Goal: Task Accomplishment & Management: Complete application form

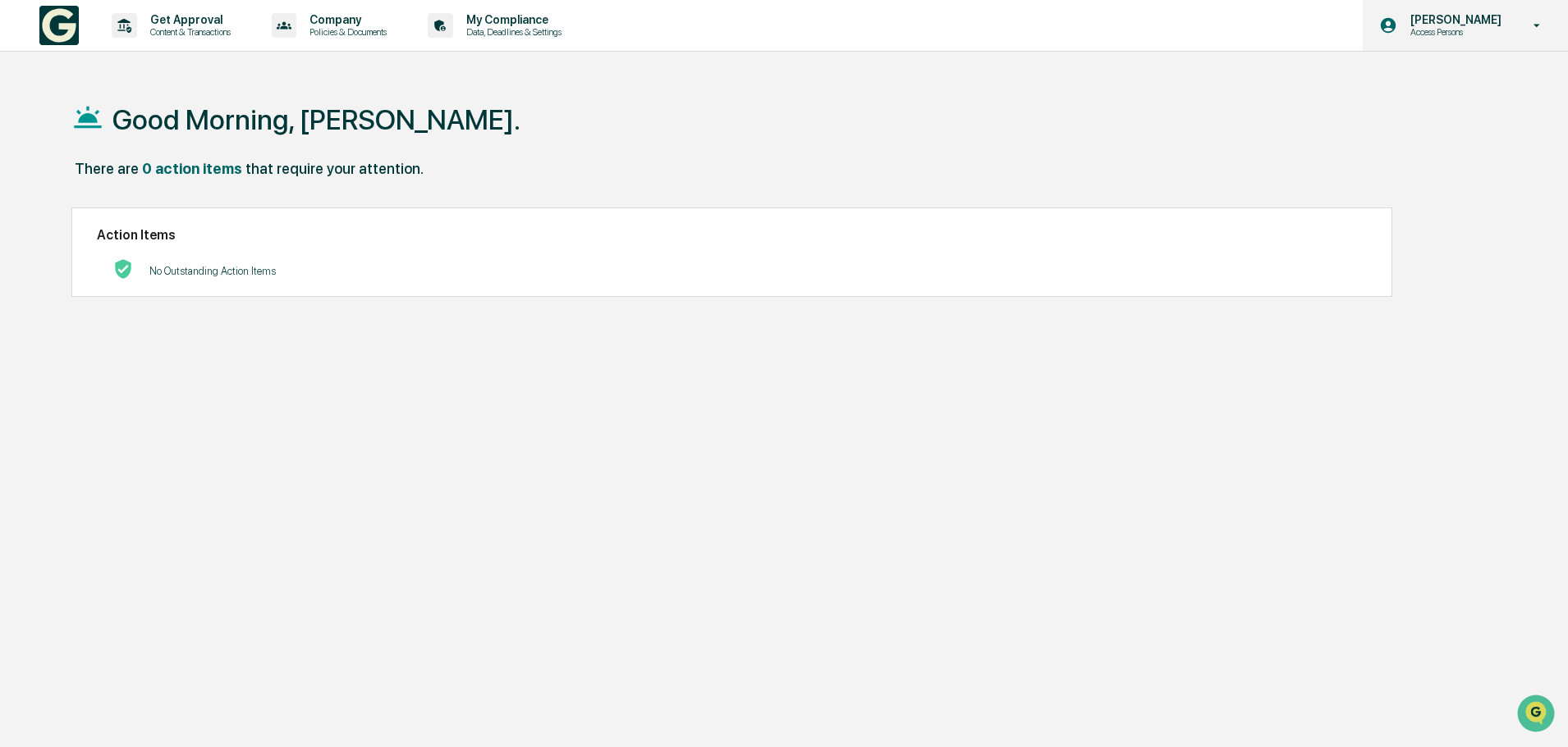
click at [1458, 36] on p "Access Persons" at bounding box center [1453, 32] width 112 height 12
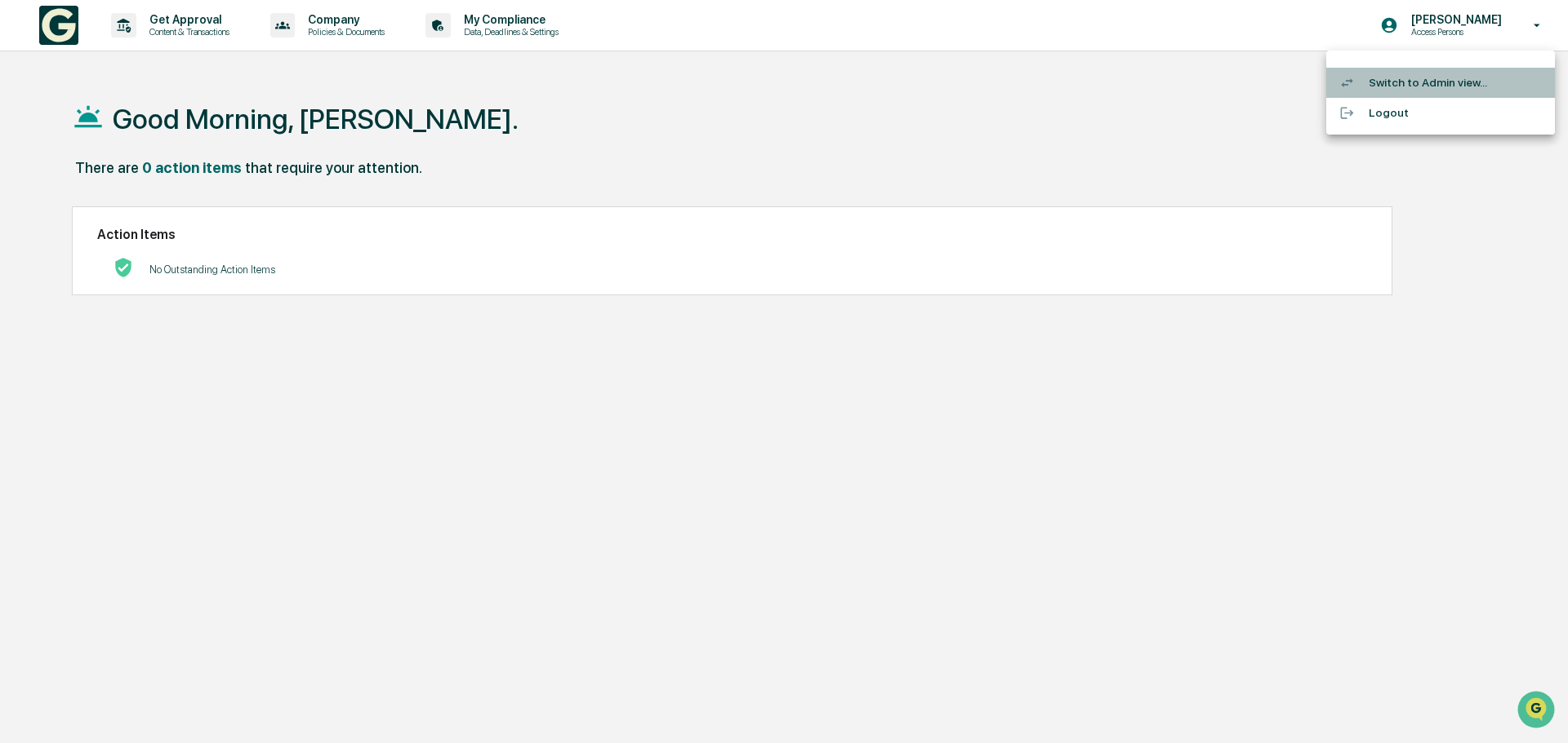
click at [1422, 85] on li "Switch to Admin view..." at bounding box center [1439, 83] width 228 height 31
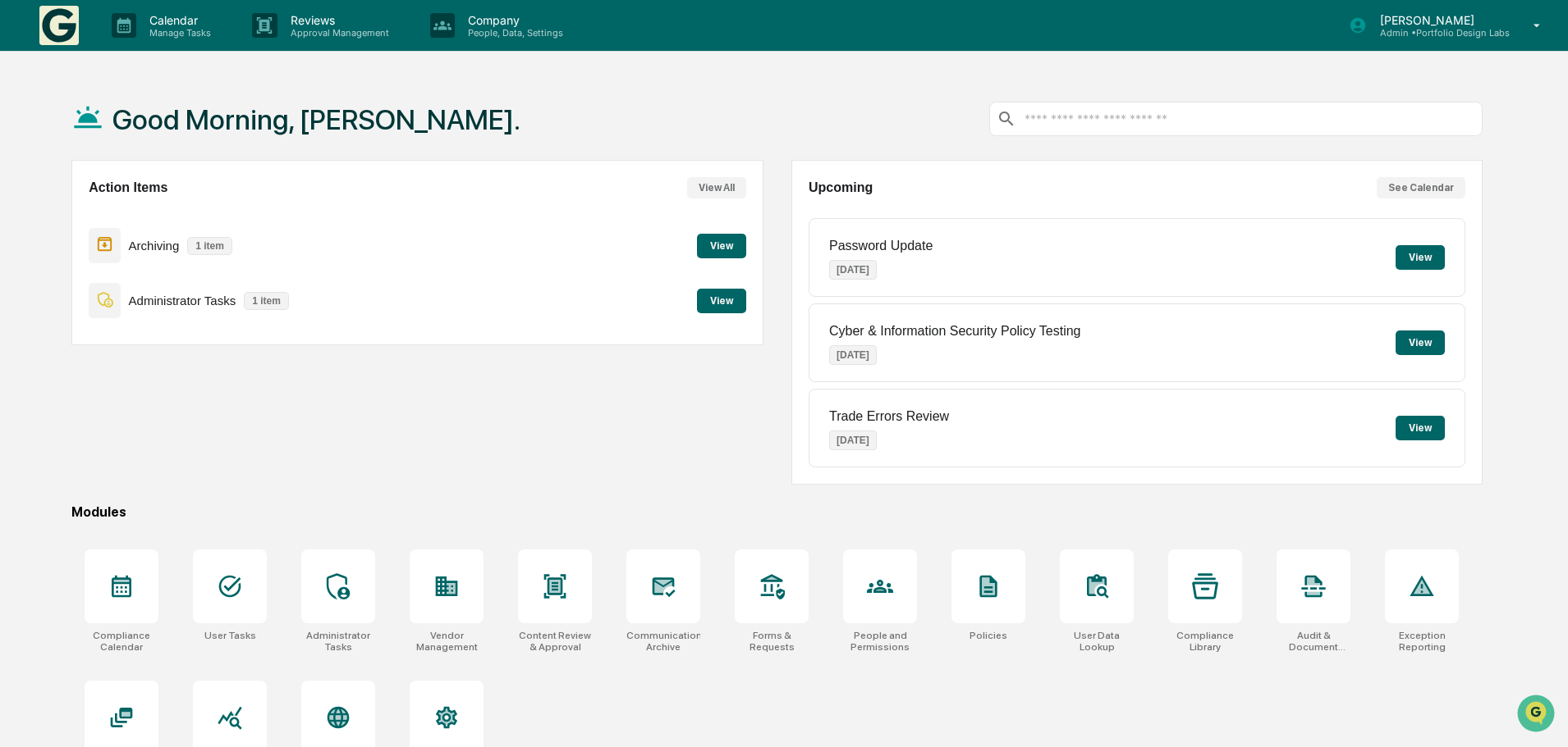
click at [1423, 251] on button "View" at bounding box center [1420, 257] width 50 height 25
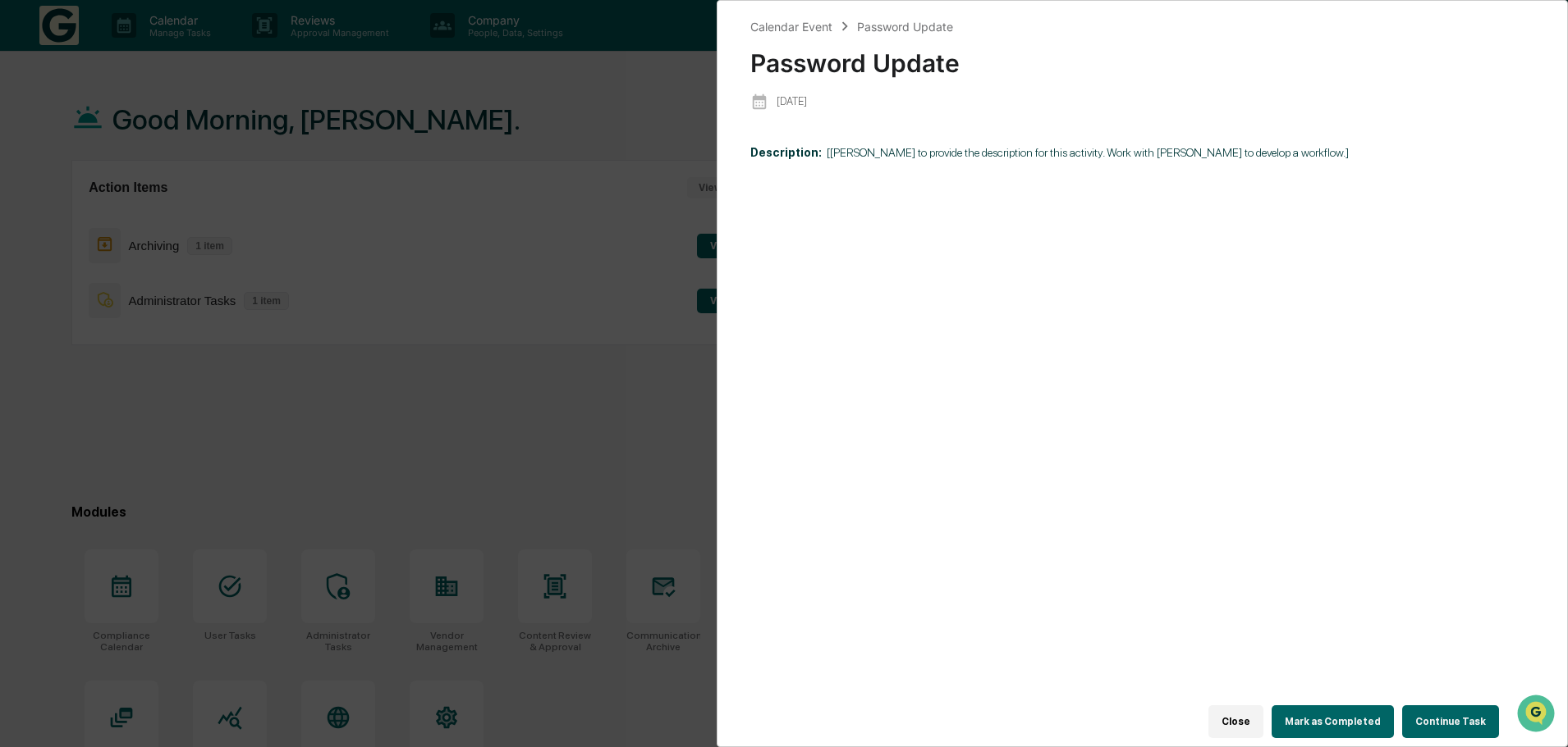
click at [1446, 718] on button "Continue Task" at bounding box center [1450, 721] width 96 height 33
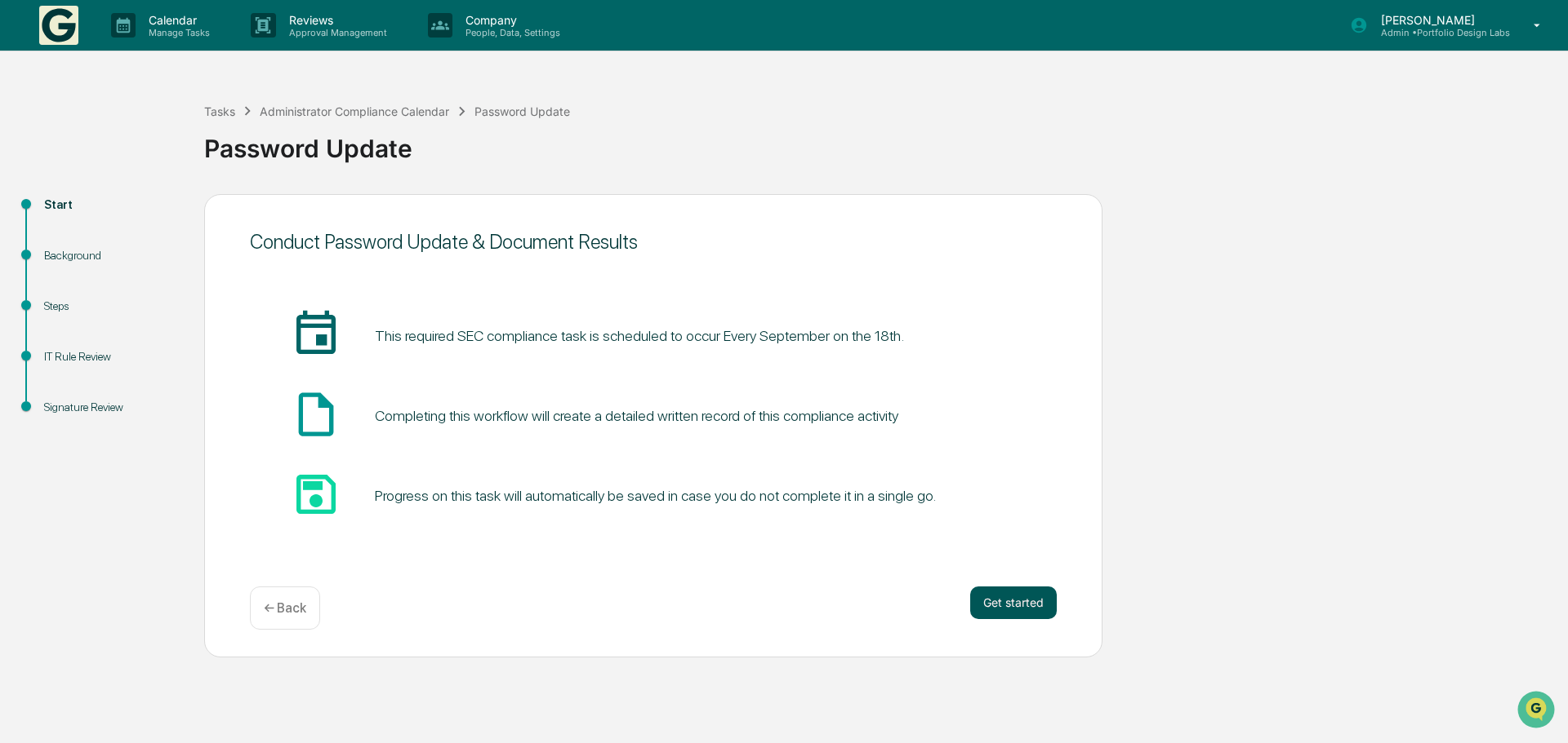
click at [1013, 605] on button "Get started" at bounding box center [1013, 603] width 87 height 33
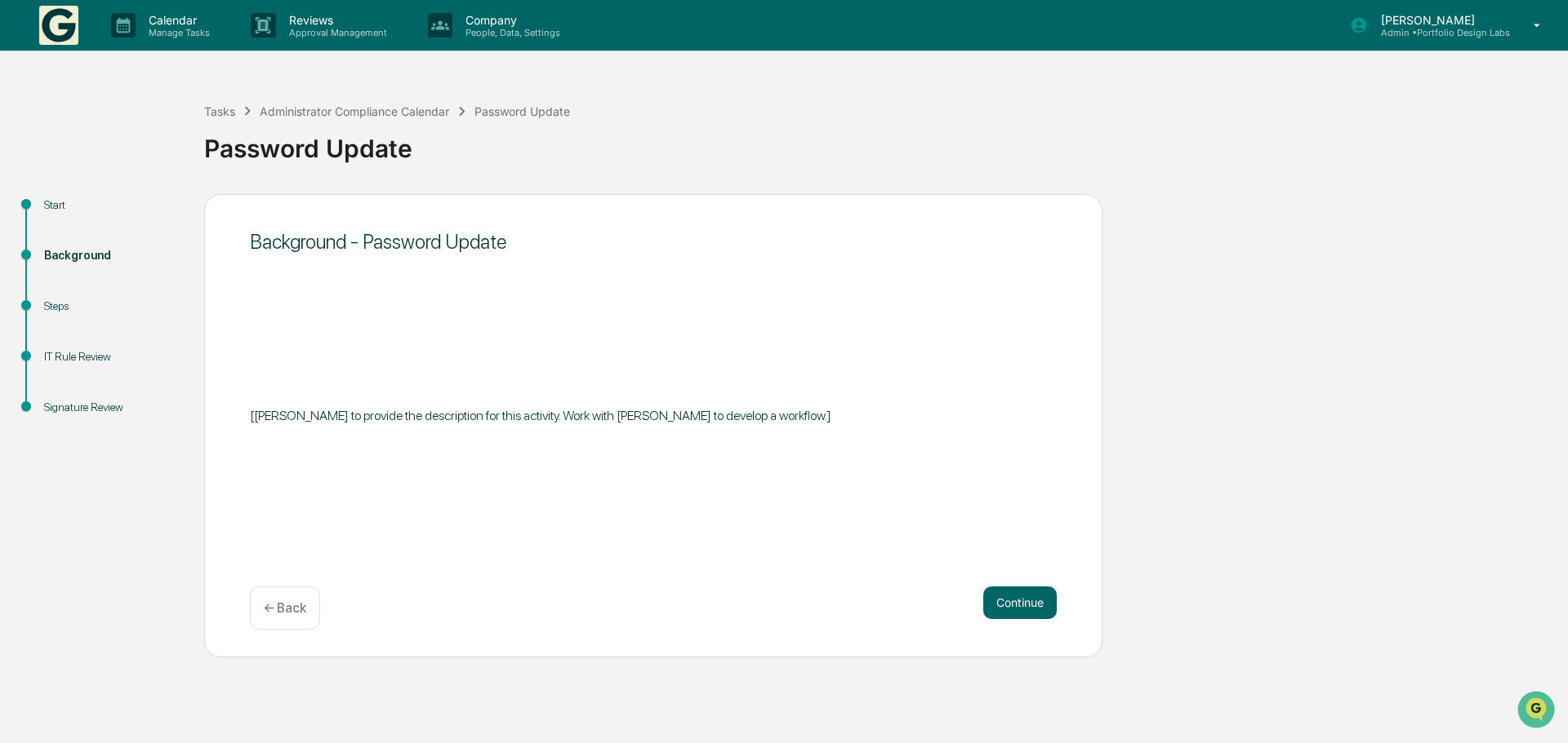
click at [721, 409] on span "​[[PERSON_NAME] to provide the description for this activity. Work with [PERSON…" at bounding box center [541, 416] width 581 height 16
click at [729, 416] on span "​[[PERSON_NAME] to provide the description for this activity. Work with [PERSON…" at bounding box center [541, 416] width 581 height 16
click at [1019, 599] on button "Continue" at bounding box center [1019, 603] width 73 height 33
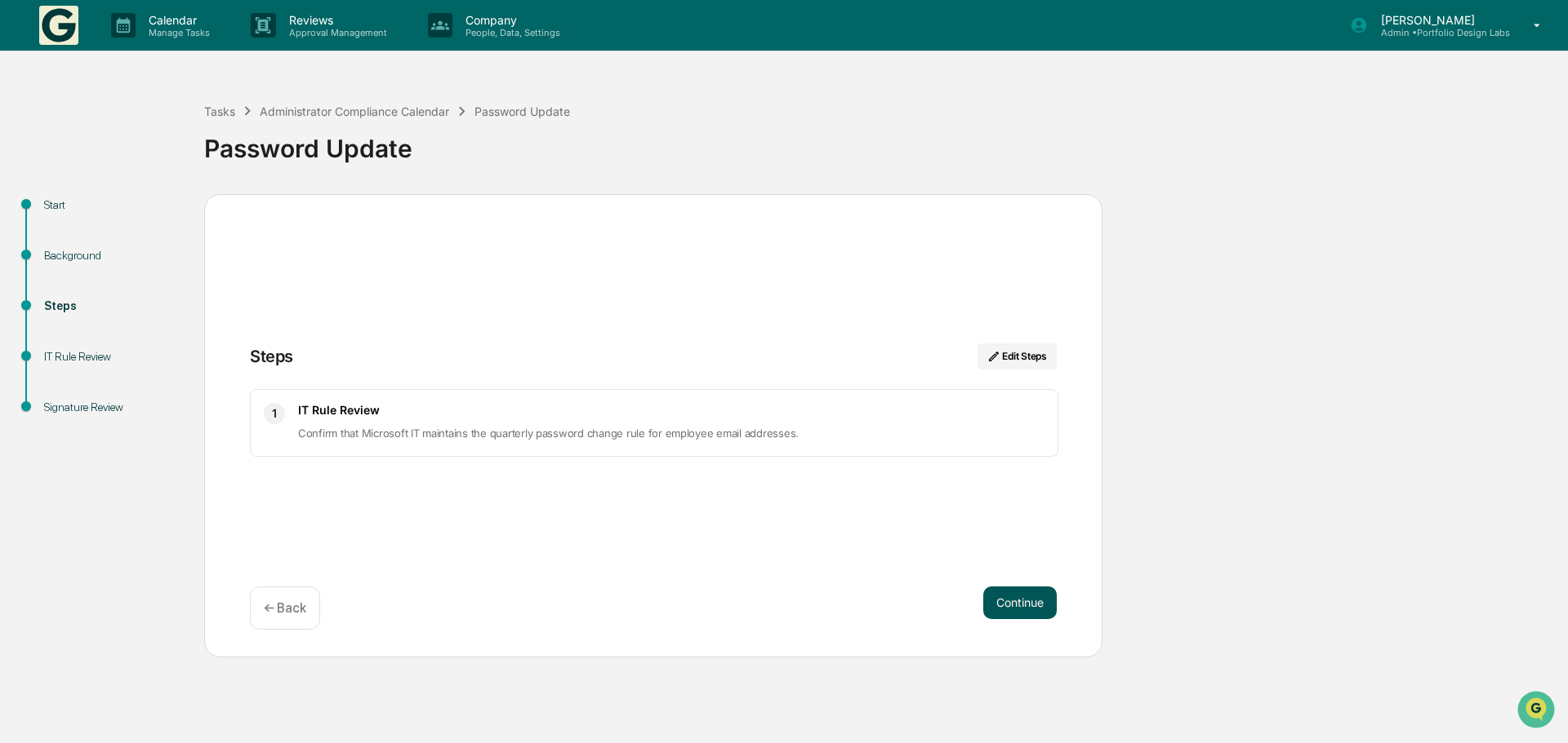
click at [1014, 608] on button "Continue" at bounding box center [1019, 603] width 73 height 33
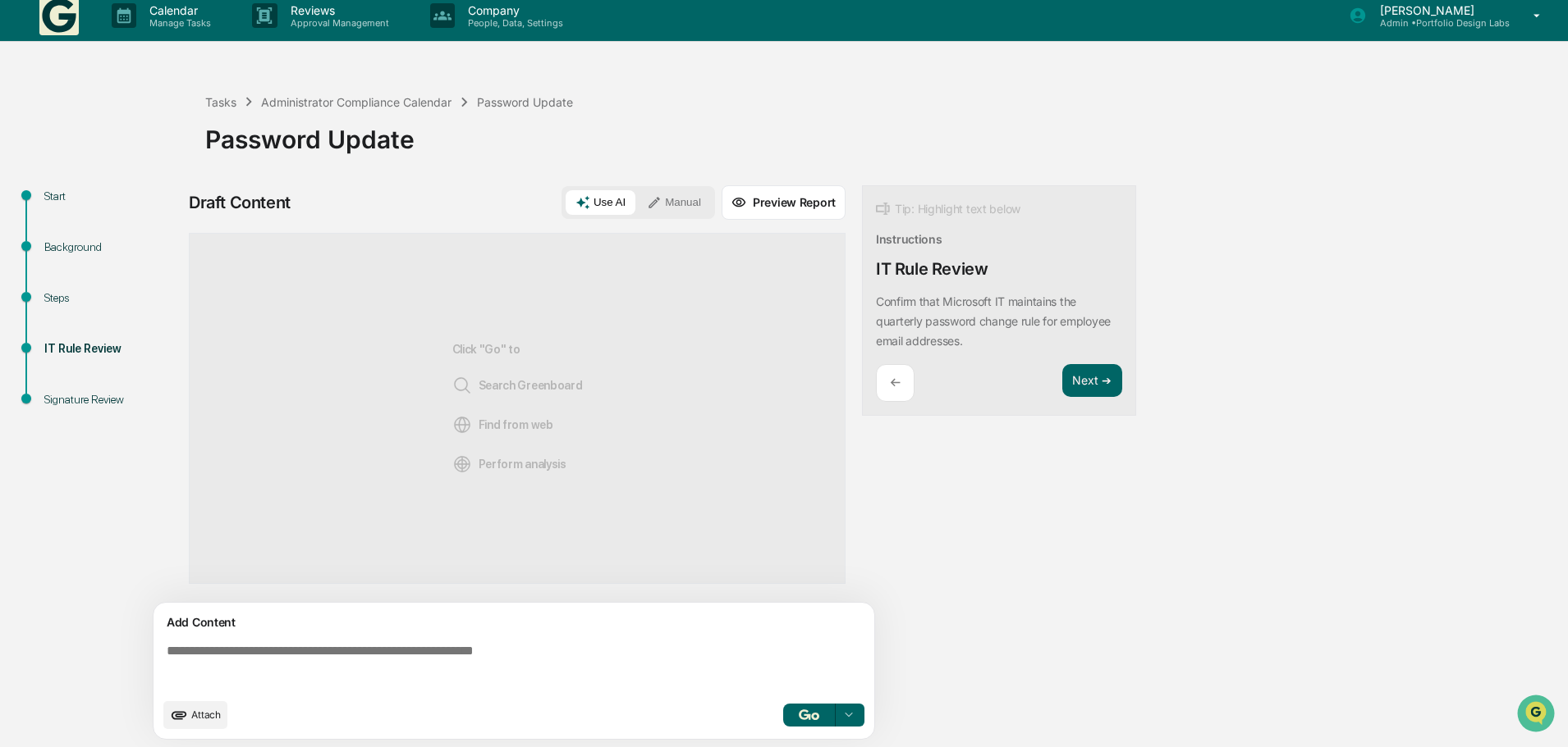
scroll to position [12, 0]
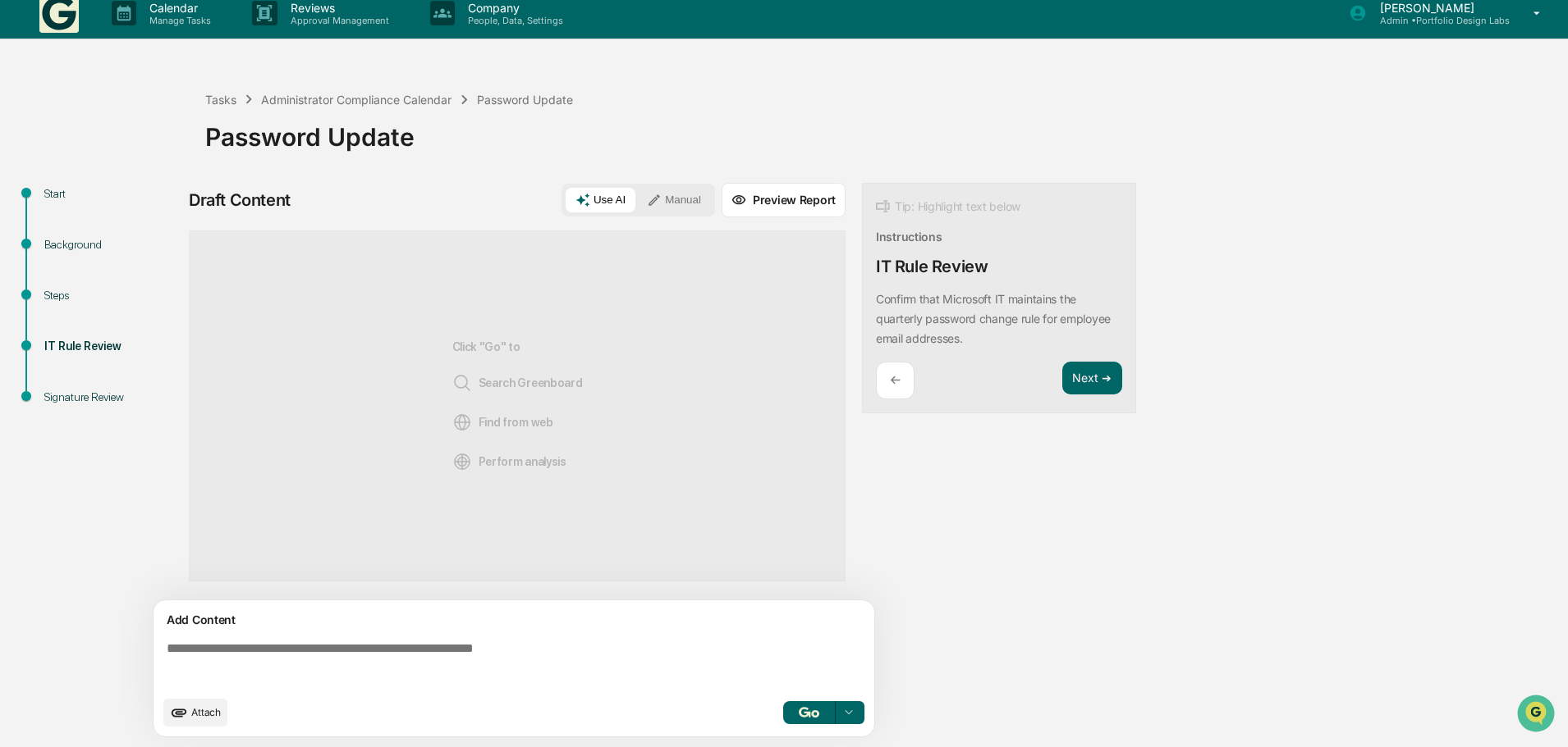
click at [611, 205] on button "Use AI" at bounding box center [600, 200] width 70 height 25
click at [601, 198] on button "Use AI" at bounding box center [600, 200] width 70 height 25
click at [261, 642] on textarea at bounding box center [517, 664] width 714 height 59
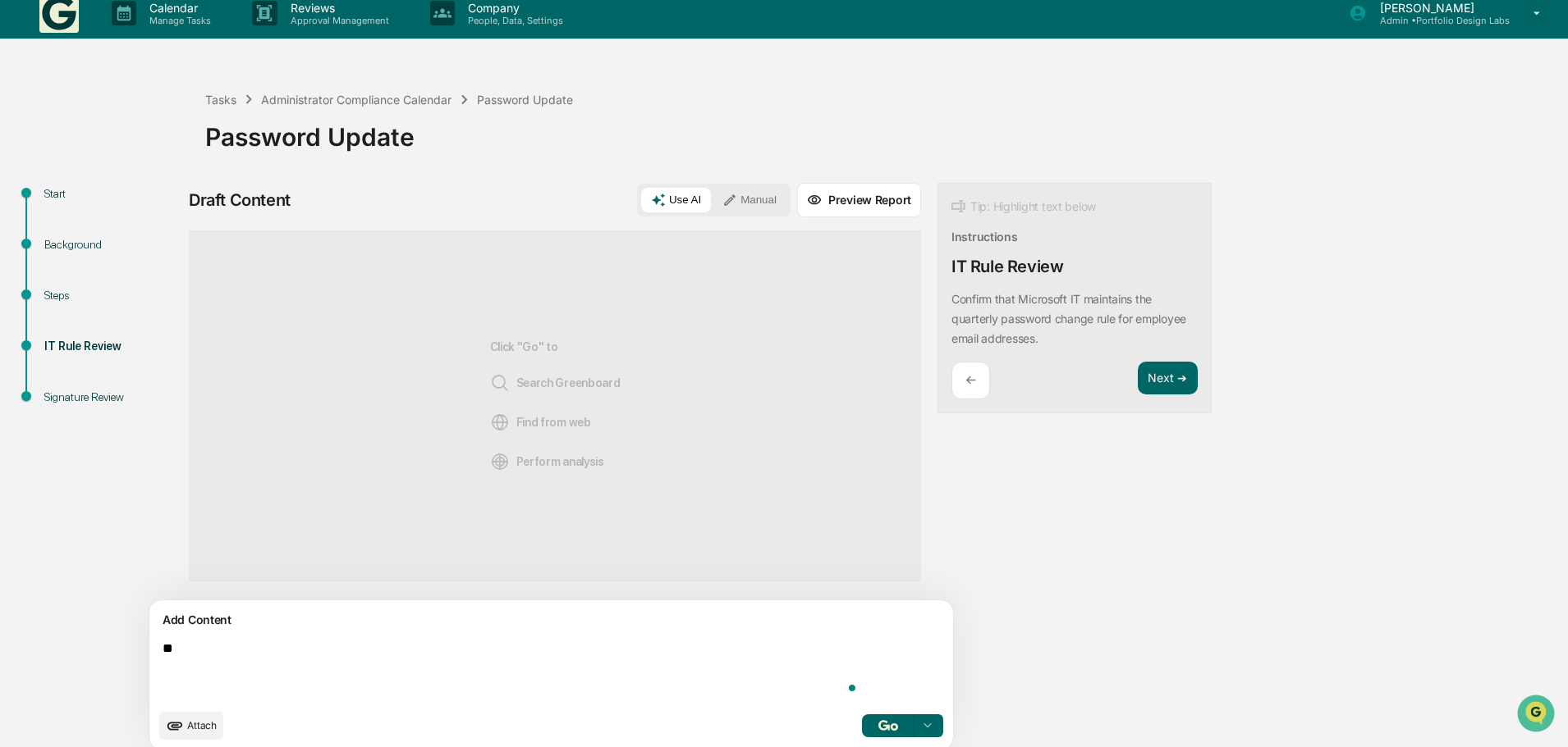
type textarea "*"
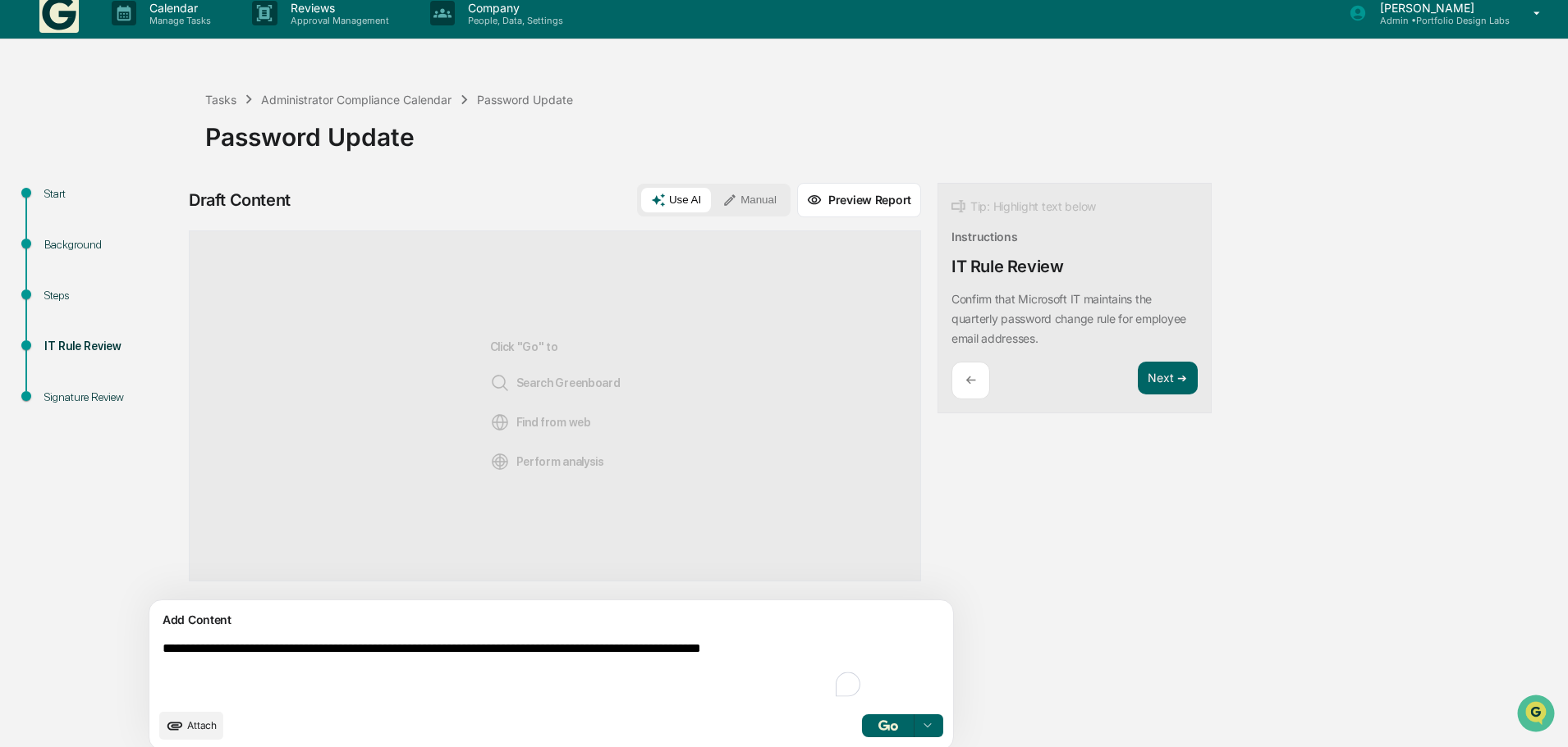
click at [743, 649] on textarea "**********" at bounding box center [513, 671] width 714 height 73
click at [738, 646] on textarea "**********" at bounding box center [513, 671] width 714 height 73
type textarea "**********"
click at [878, 722] on img "button" at bounding box center [888, 725] width 20 height 11
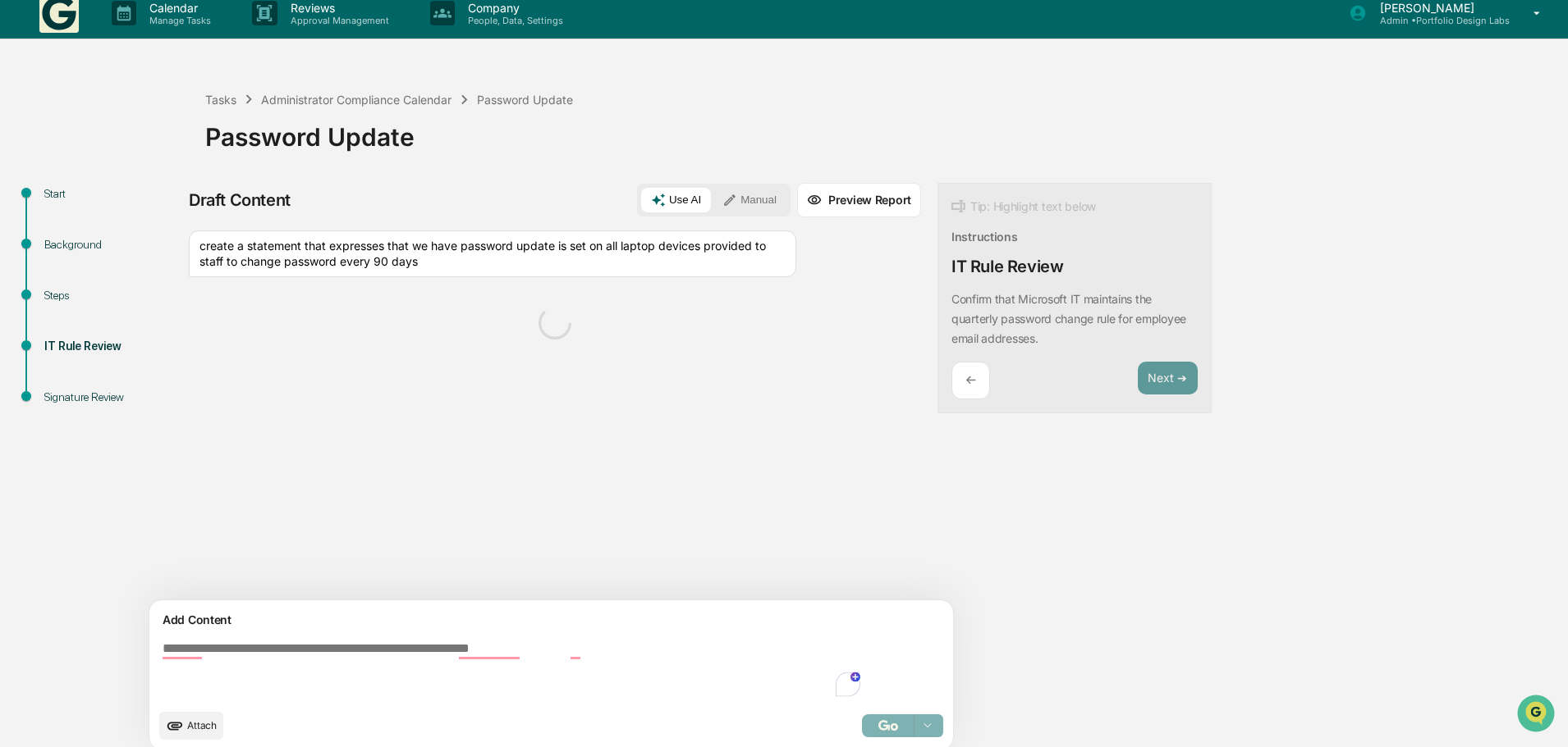
scroll to position [26, 0]
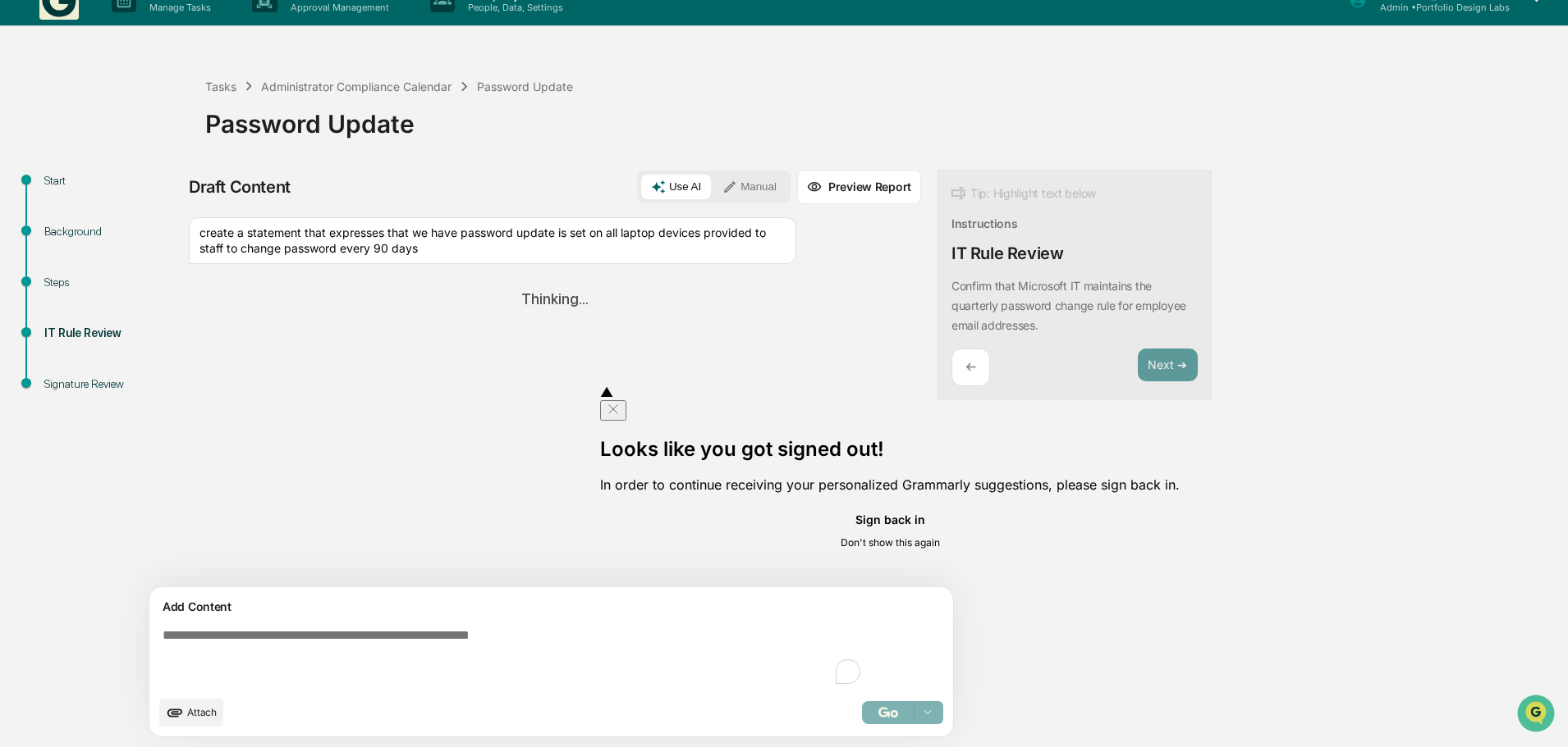
click at [693, 532] on button "Sign back in" at bounding box center [889, 520] width 579 height 26
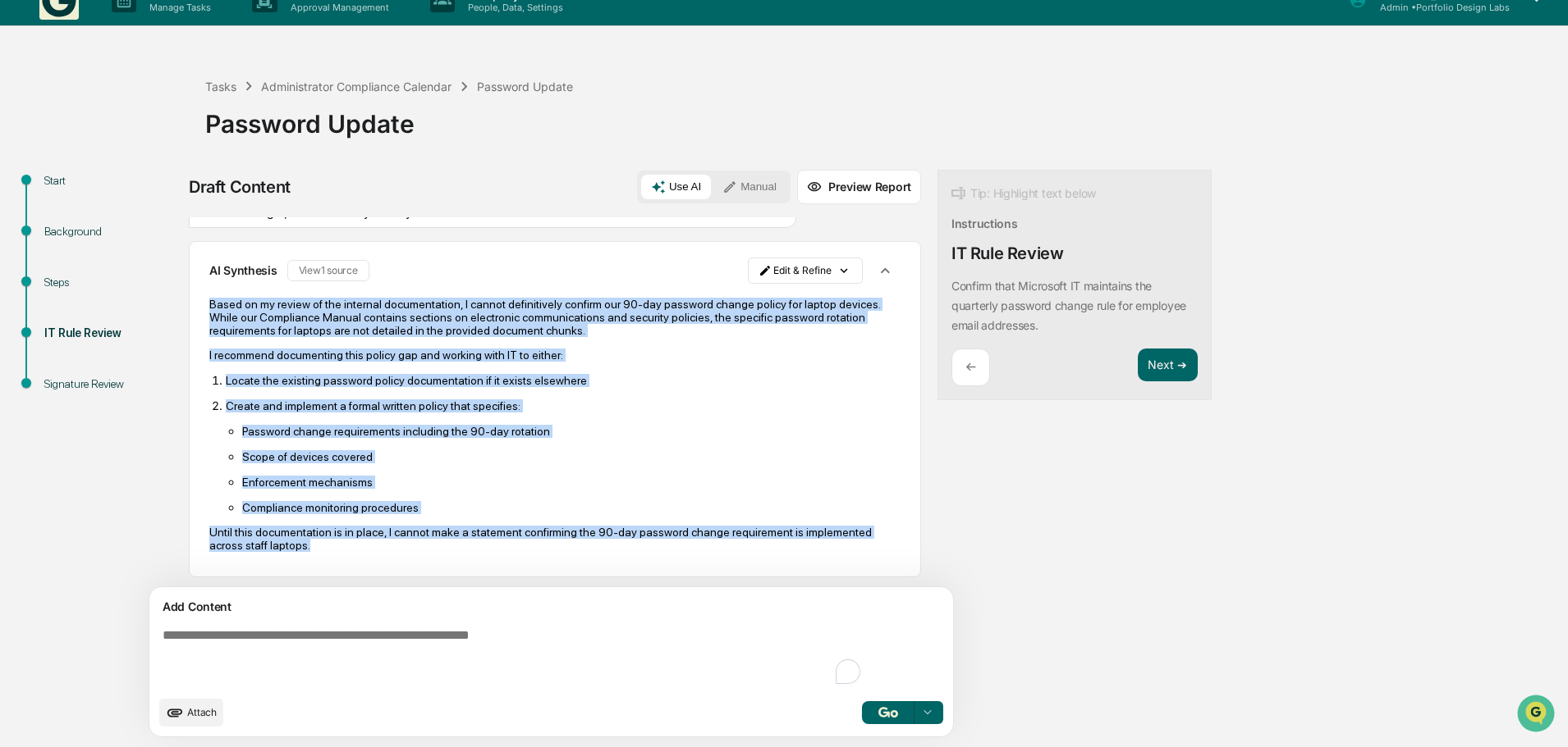
scroll to position [40, 0]
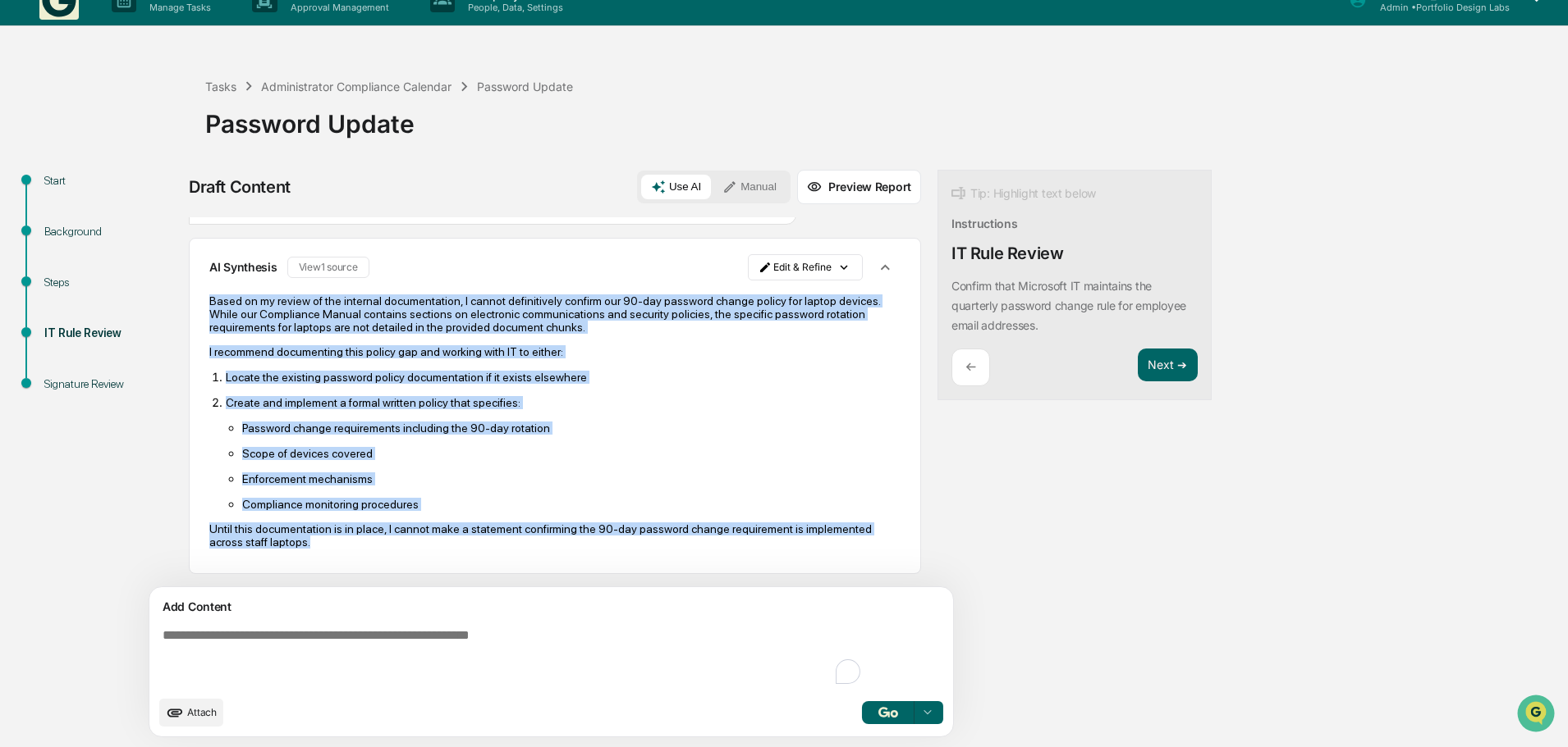
drag, startPoint x: 210, startPoint y: 336, endPoint x: 507, endPoint y: 584, distance: 386.9
click at [507, 584] on div "create a statement that expresses that we have password update is set on all la…" at bounding box center [554, 402] width 732 height 371
copy div "Based on my review of the internal documentation, I cannot definitively confirm…"
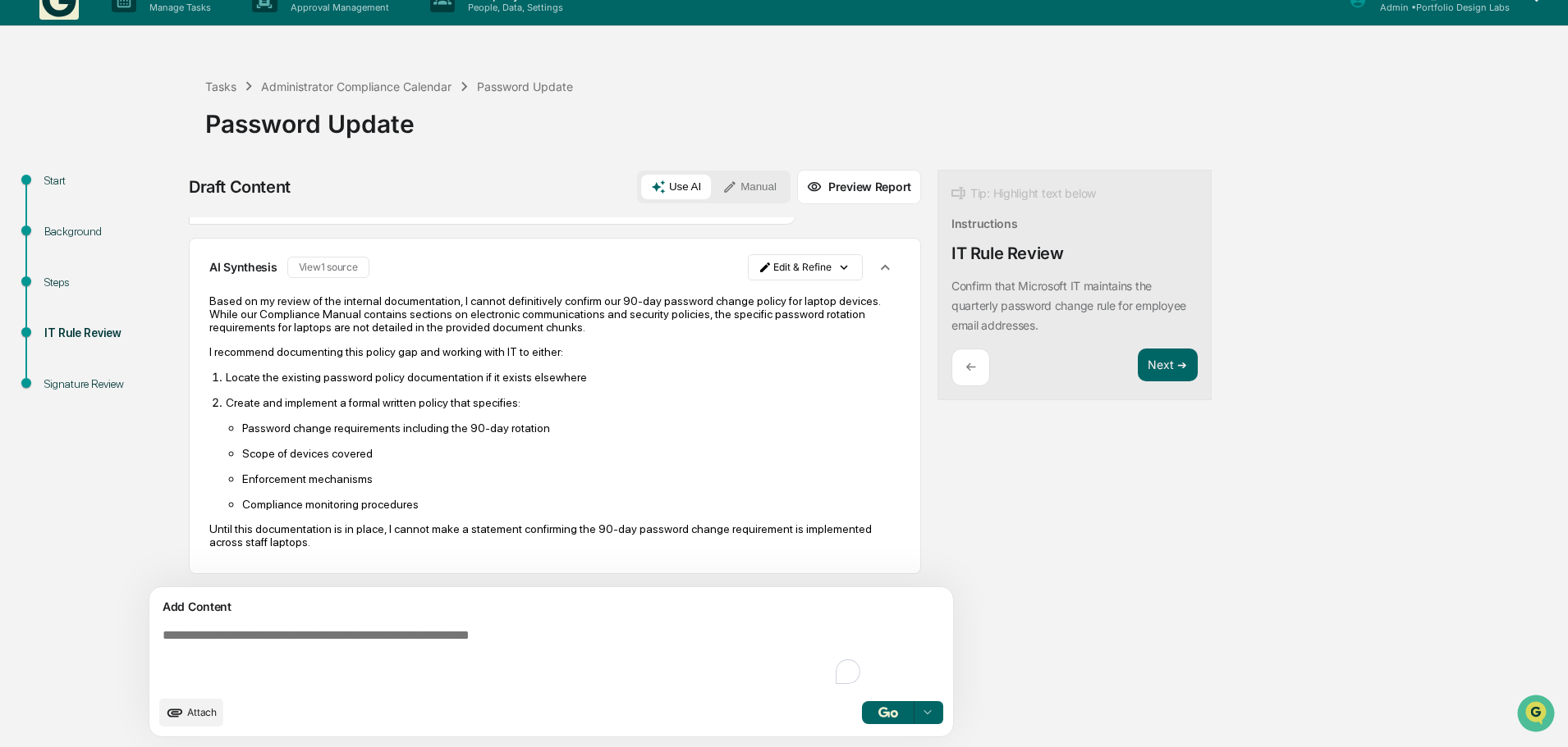
click at [998, 581] on div "Draft Content Use AI Manual Preview Report Sources create a statement that expr…" at bounding box center [648, 458] width 919 height 577
click at [1138, 369] on button "Next ➔" at bounding box center [1168, 366] width 60 height 34
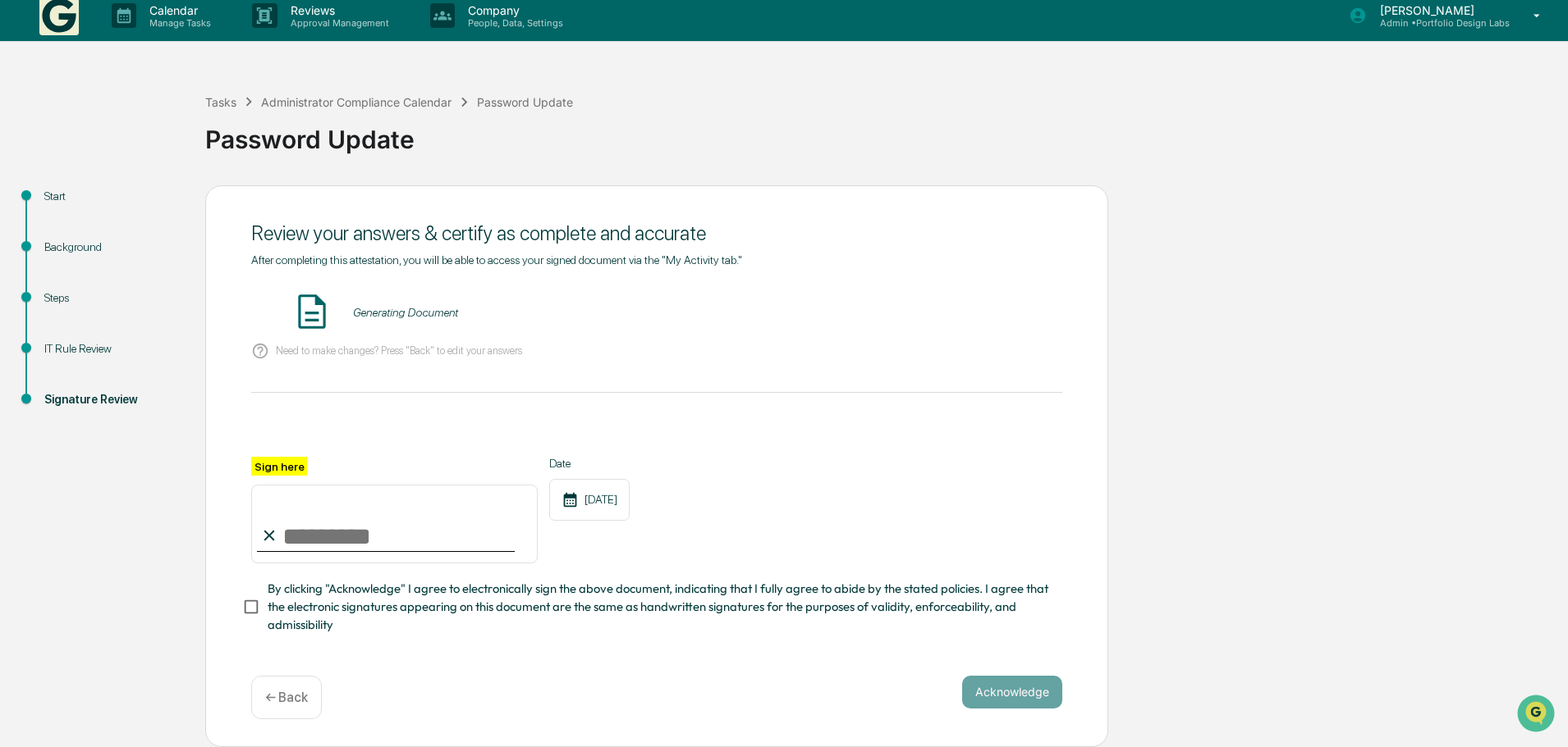
scroll to position [0, 0]
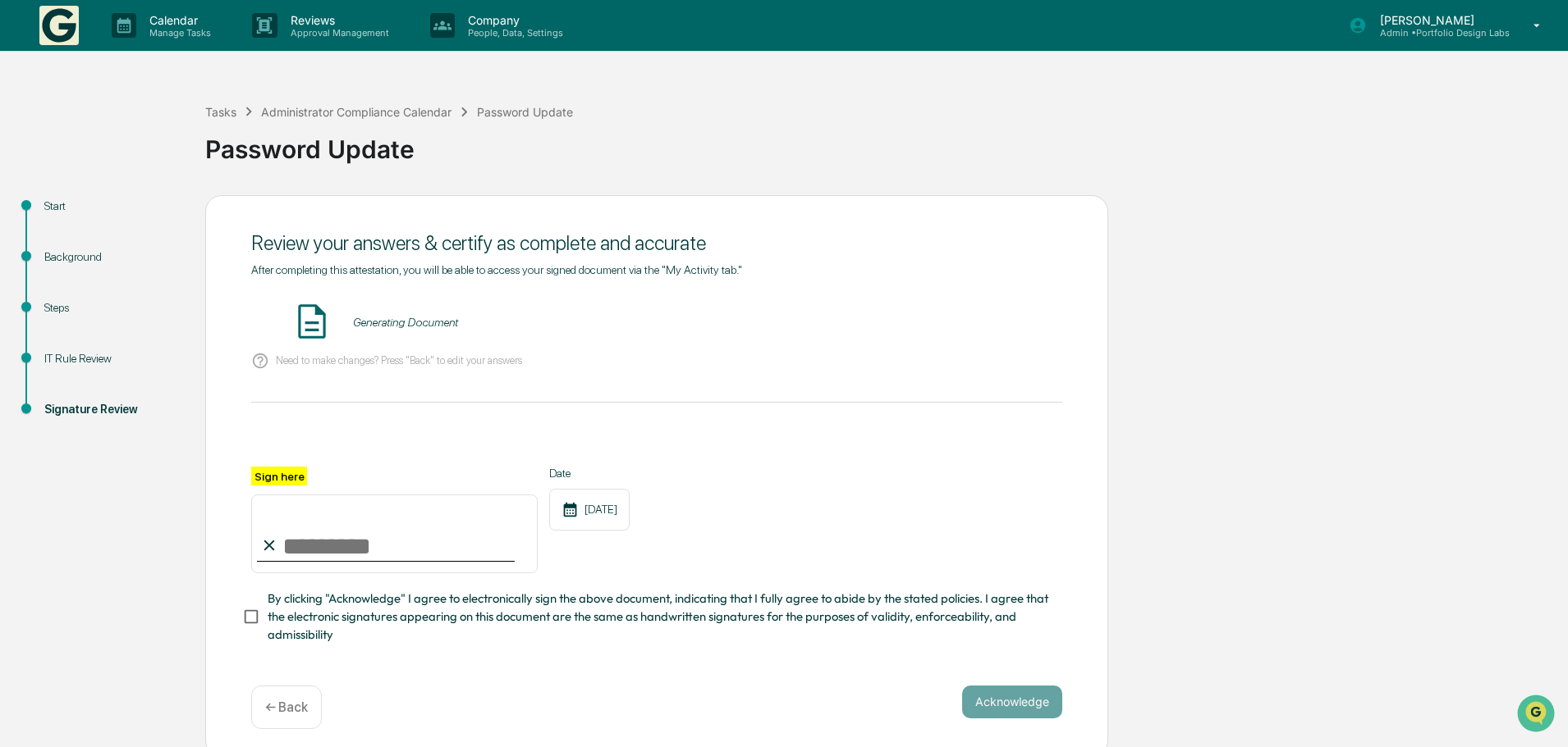
click at [274, 709] on p "← Back" at bounding box center [286, 708] width 43 height 16
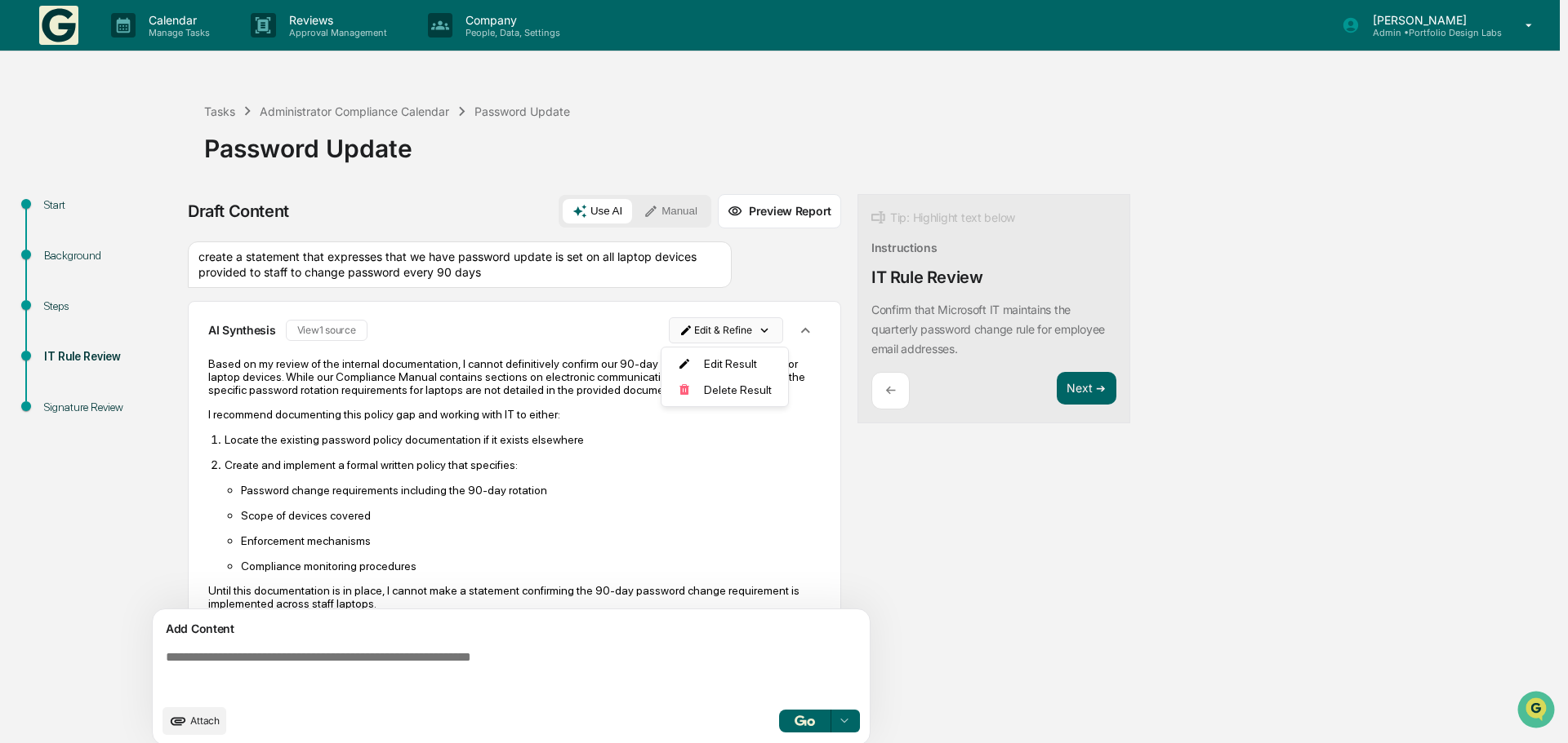
click at [758, 331] on html "Calendar Manage Tasks Reviews Approval Management Company People, Data, Setting…" at bounding box center [784, 372] width 1568 height 743
click at [734, 392] on div "Delete Result" at bounding box center [719, 390] width 120 height 26
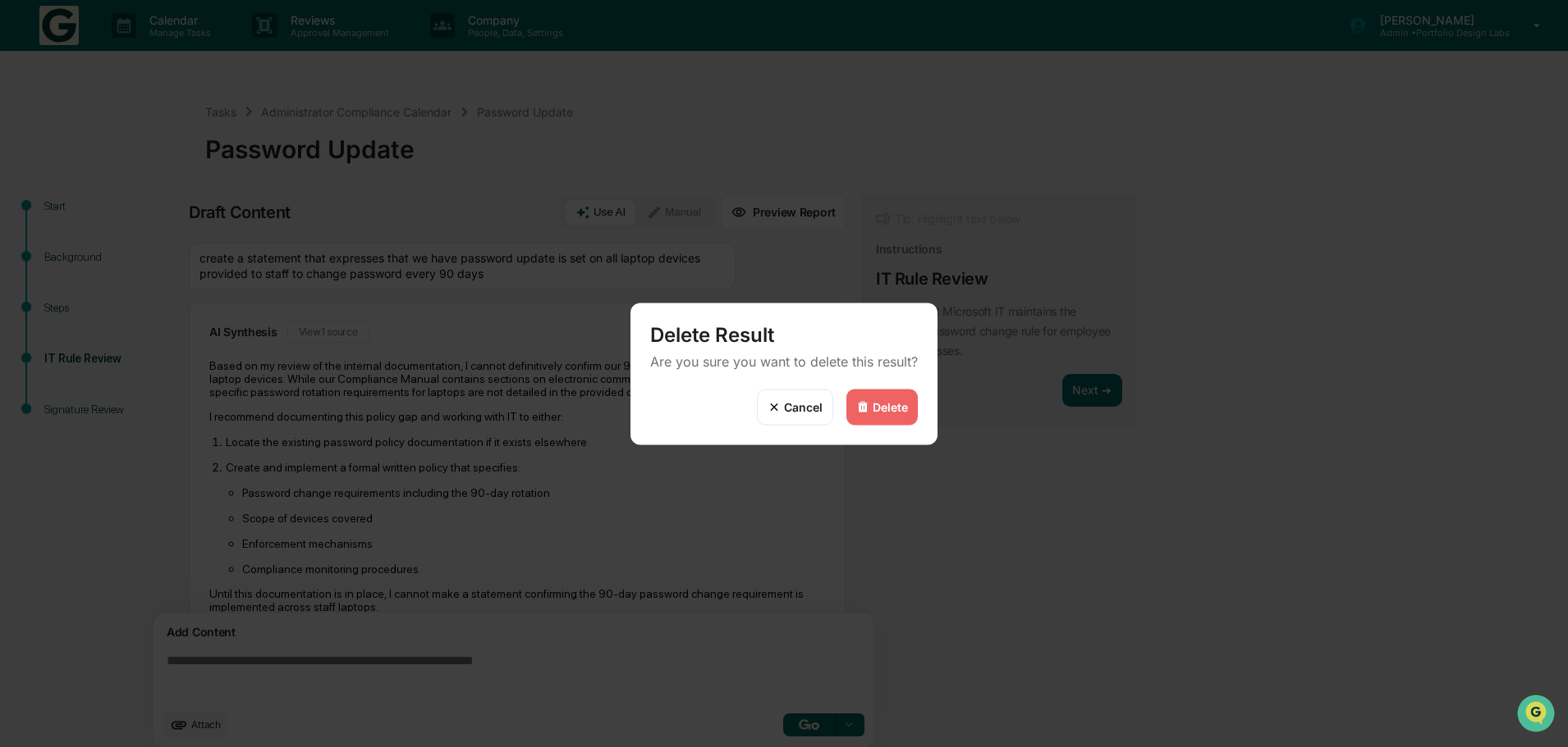
click at [892, 398] on div "Delete" at bounding box center [882, 407] width 72 height 36
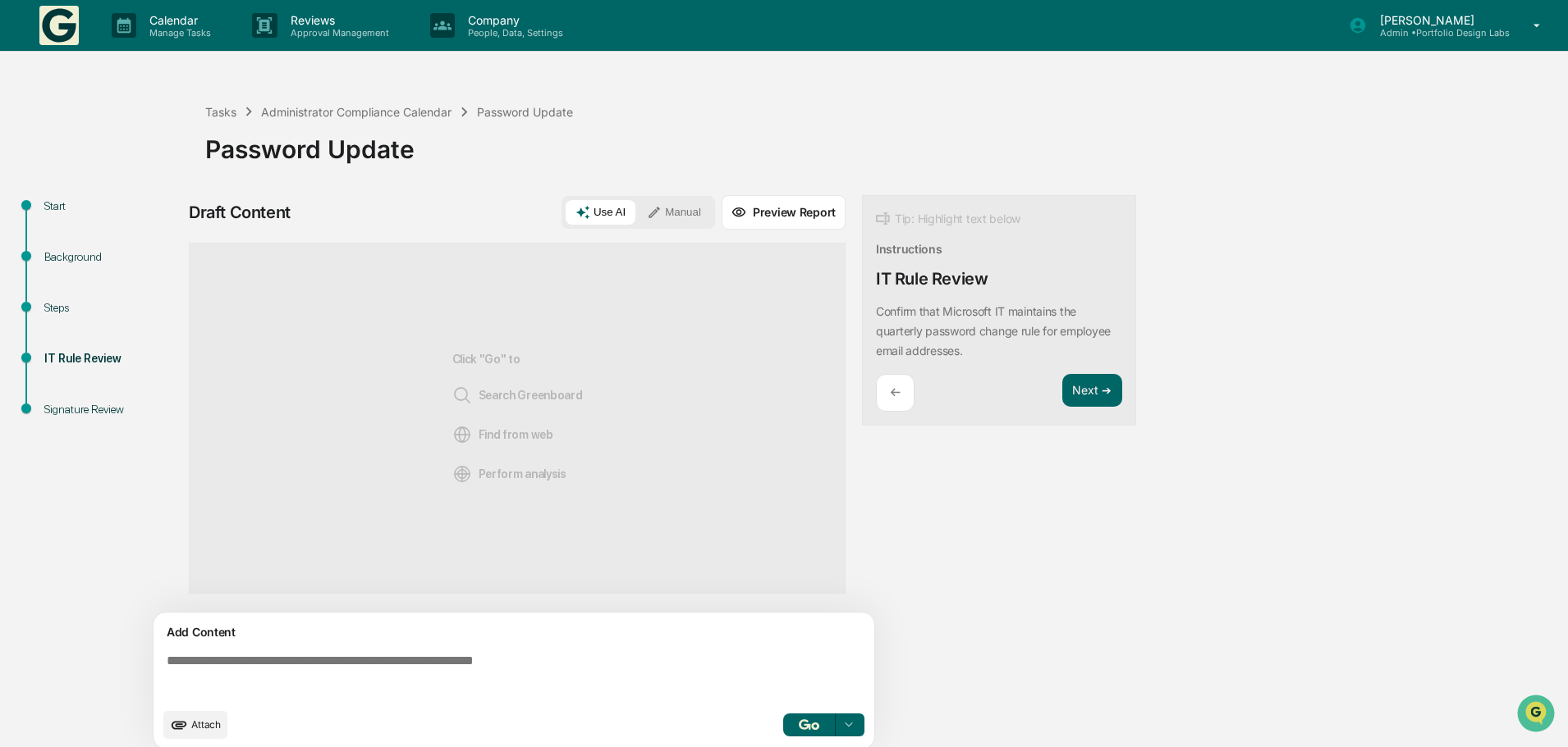
click at [169, 666] on textarea at bounding box center [517, 676] width 714 height 59
paste textarea "**********"
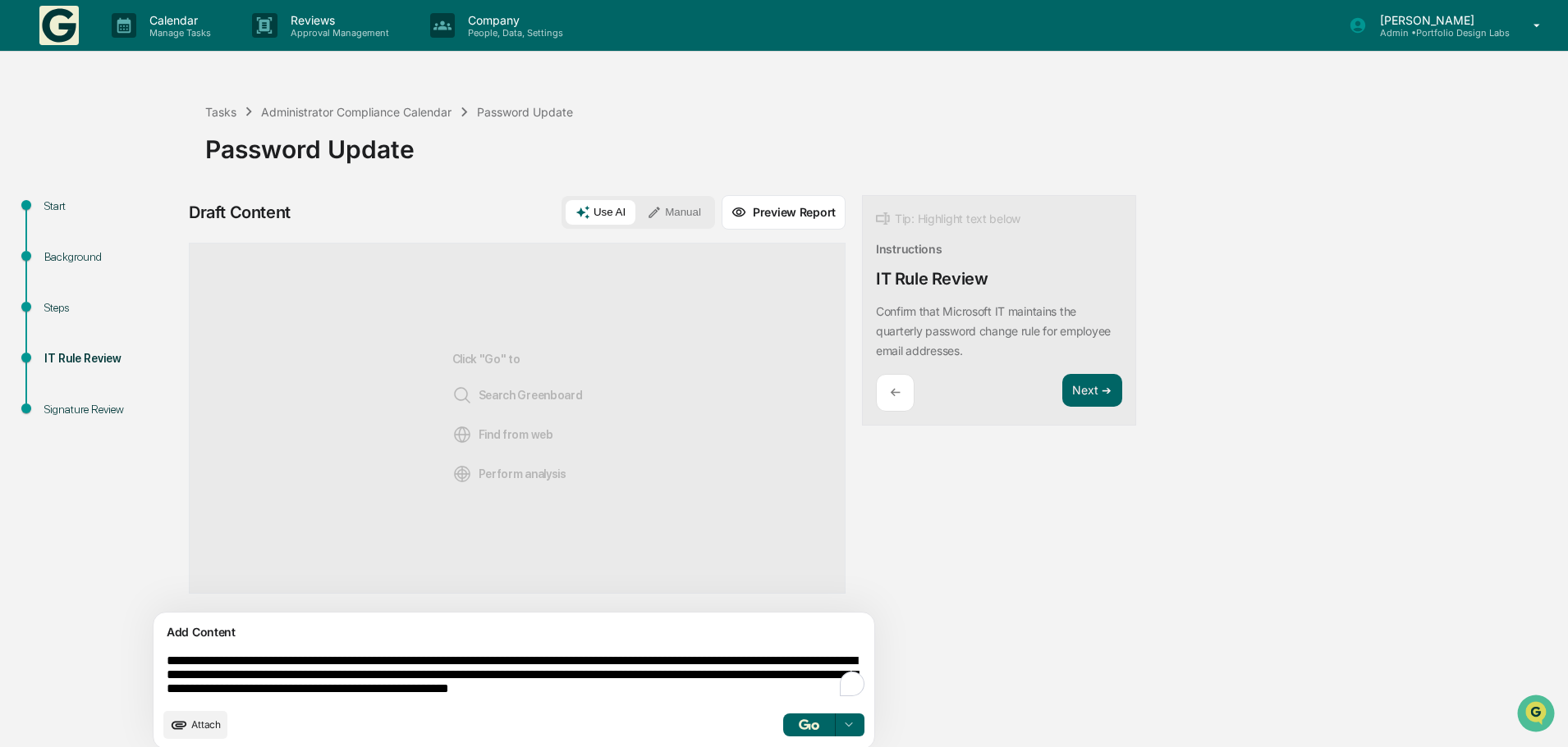
scroll to position [251, 0]
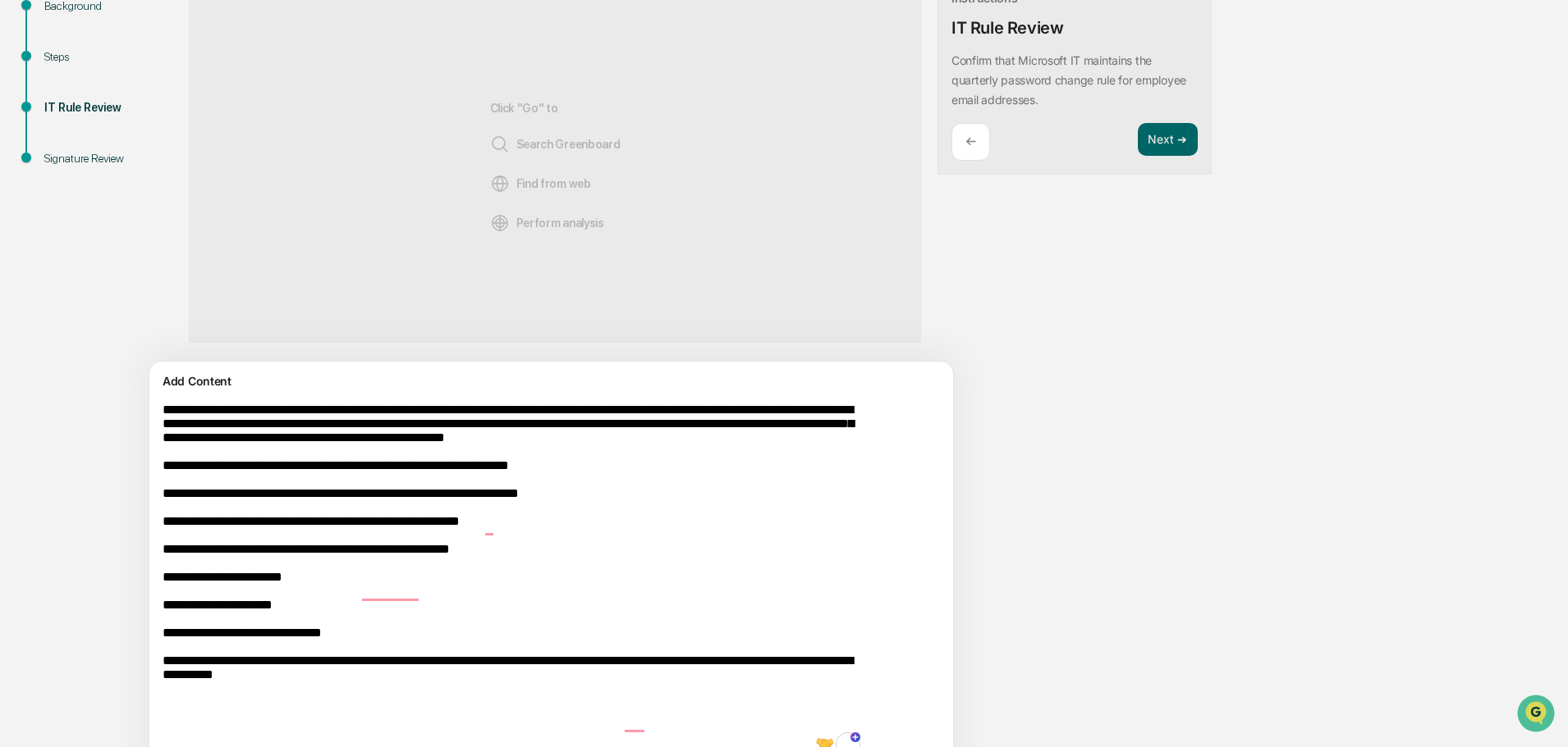
drag, startPoint x: 249, startPoint y: 412, endPoint x: 475, endPoint y: 409, distance: 226.0
click at [475, 409] on textarea "**********" at bounding box center [513, 581] width 714 height 371
drag, startPoint x: 505, startPoint y: 408, endPoint x: 616, endPoint y: 403, distance: 111.1
click at [616, 403] on textarea "**********" at bounding box center [513, 581] width 714 height 371
drag, startPoint x: 226, startPoint y: 428, endPoint x: 760, endPoint y: 705, distance: 601.6
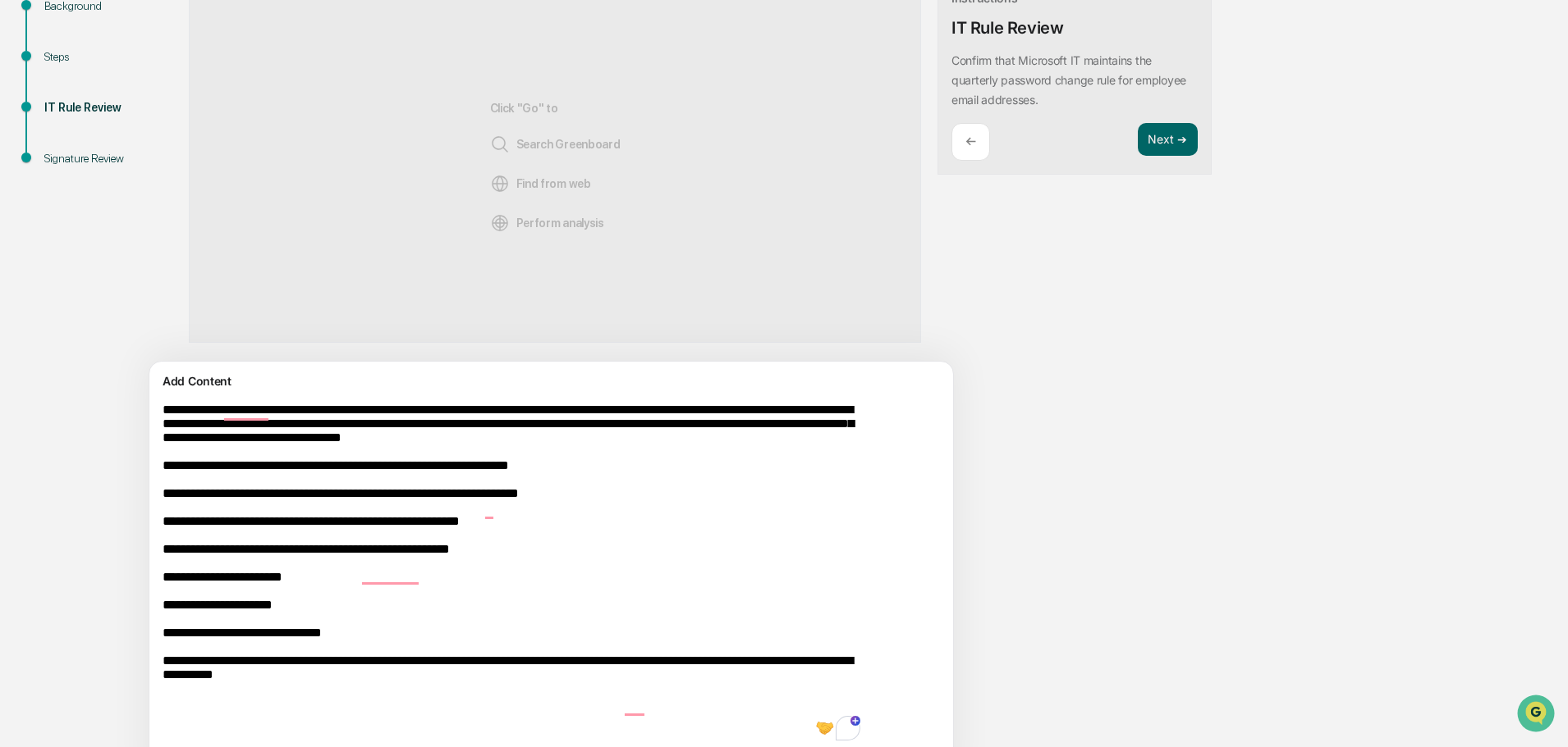
click at [760, 705] on textarea "**********" at bounding box center [513, 573] width 714 height 355
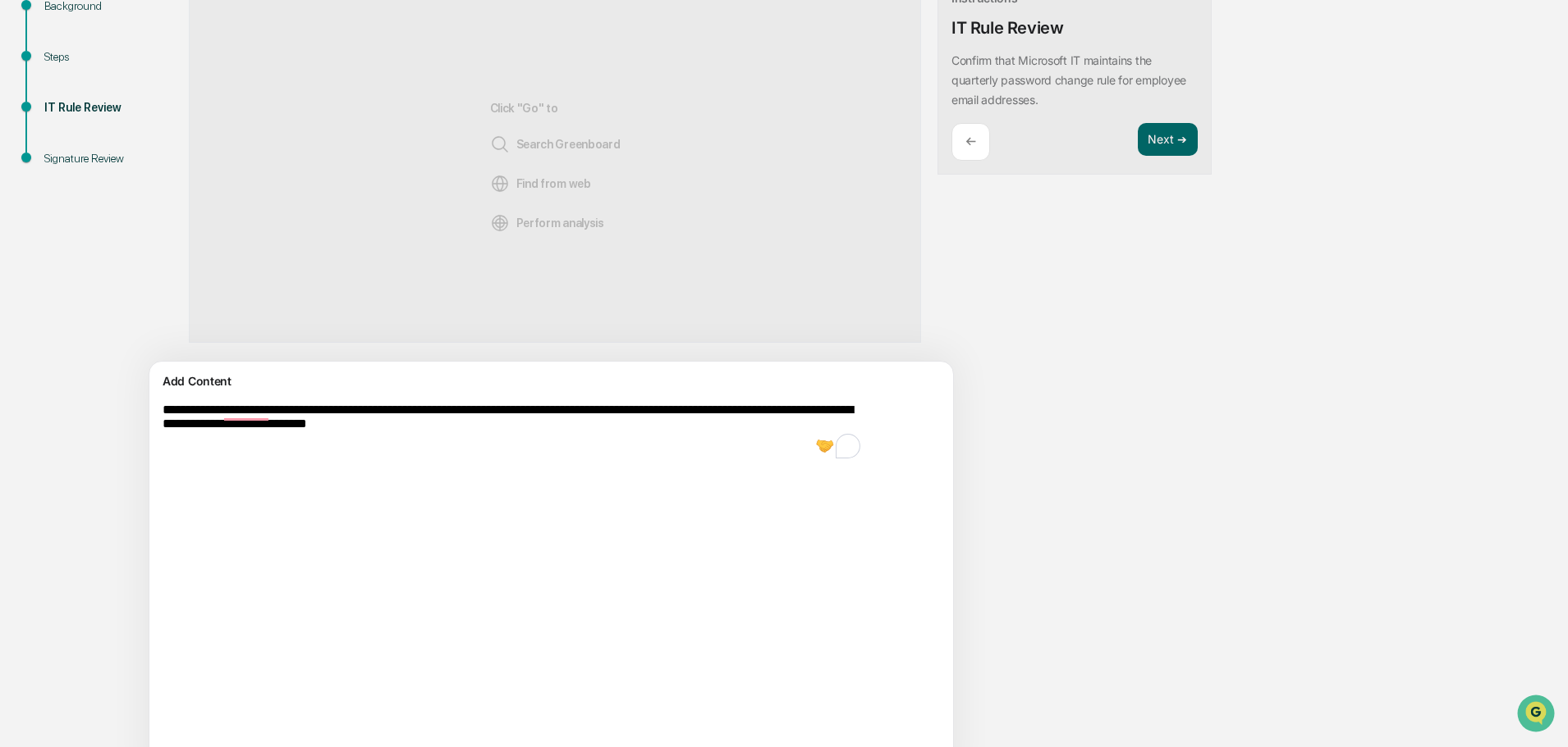
scroll to position [26, 0]
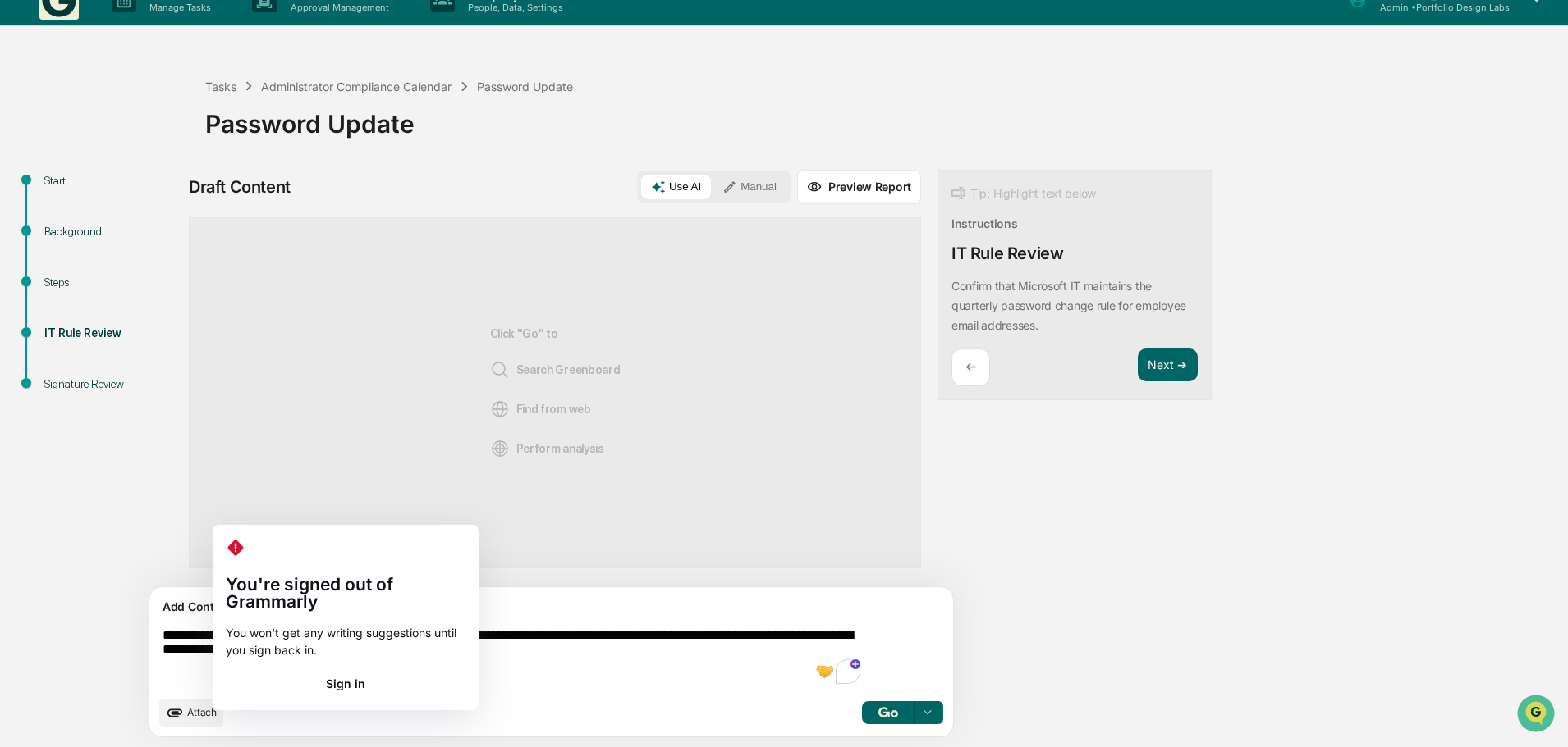
drag, startPoint x: 352, startPoint y: 655, endPoint x: 215, endPoint y: 652, distance: 137.0
click at [215, 652] on textarea "**********" at bounding box center [513, 658] width 714 height 73
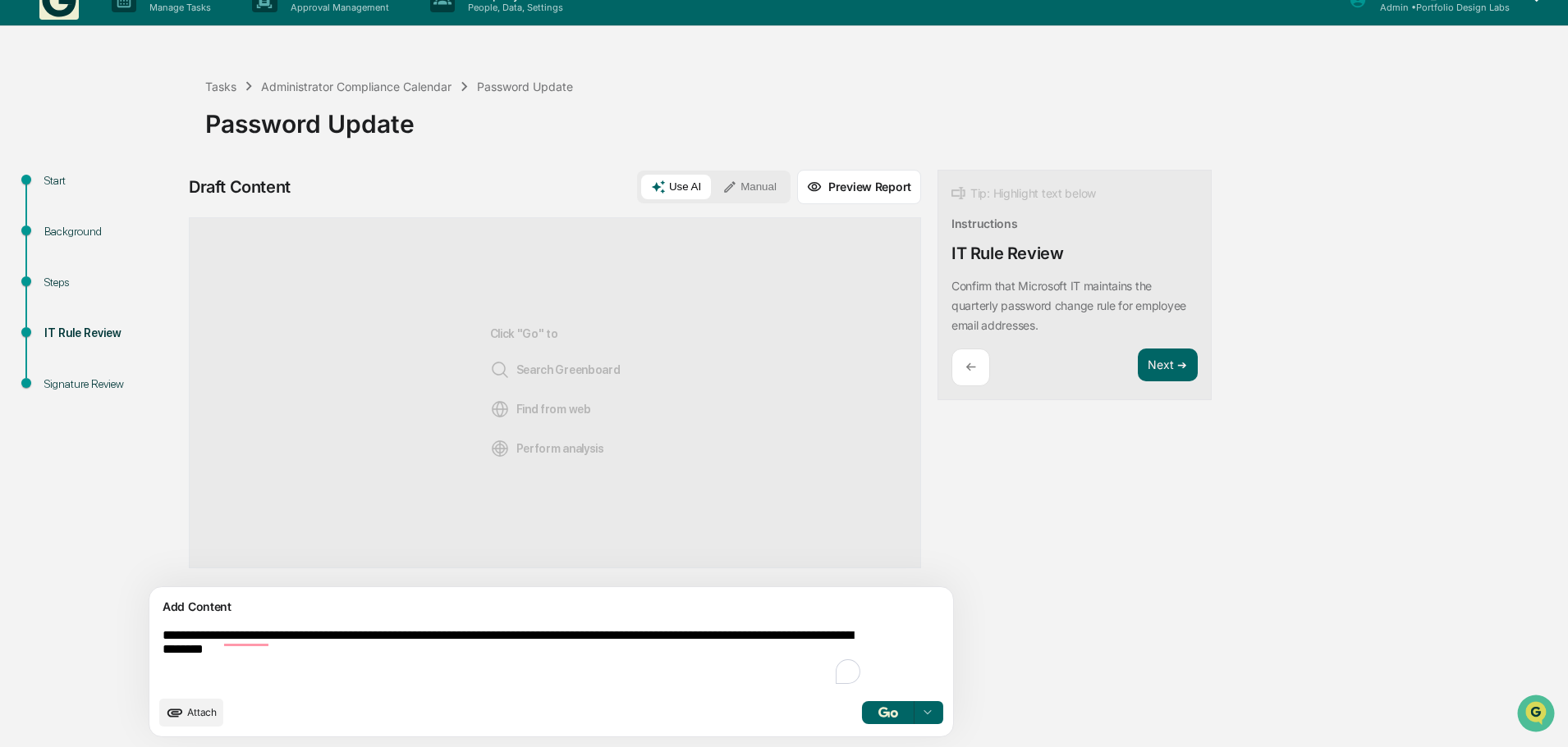
drag, startPoint x: 804, startPoint y: 639, endPoint x: 215, endPoint y: 655, distance: 589.2
click at [215, 655] on textarea "**********" at bounding box center [513, 658] width 714 height 73
click at [800, 634] on textarea "**********" at bounding box center [513, 658] width 714 height 73
drag, startPoint x: 191, startPoint y: 656, endPoint x: 243, endPoint y: 654, distance: 52.0
click at [243, 654] on textarea "**********" at bounding box center [513, 658] width 714 height 73
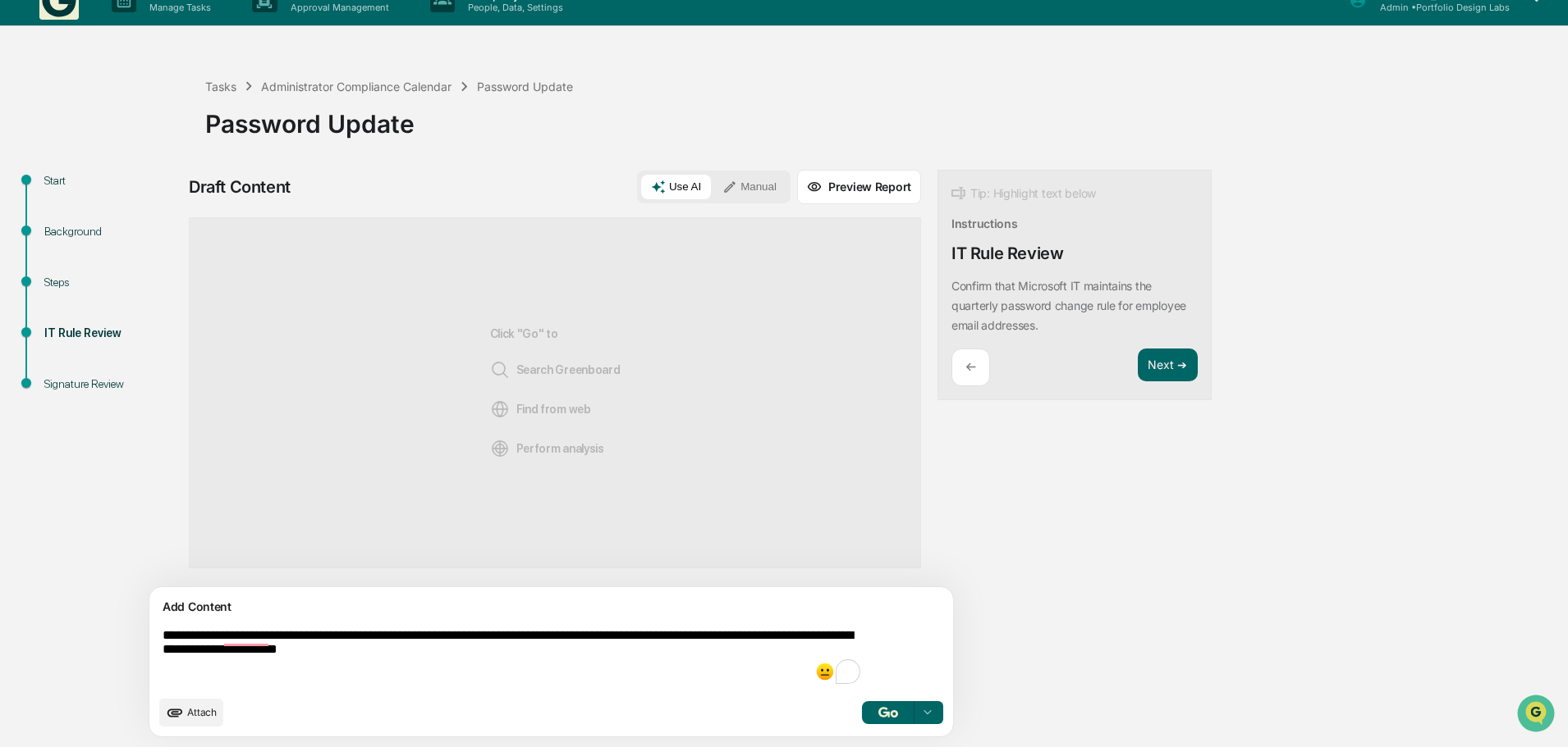
type textarea "**********"
click at [878, 711] on img "button" at bounding box center [888, 712] width 20 height 11
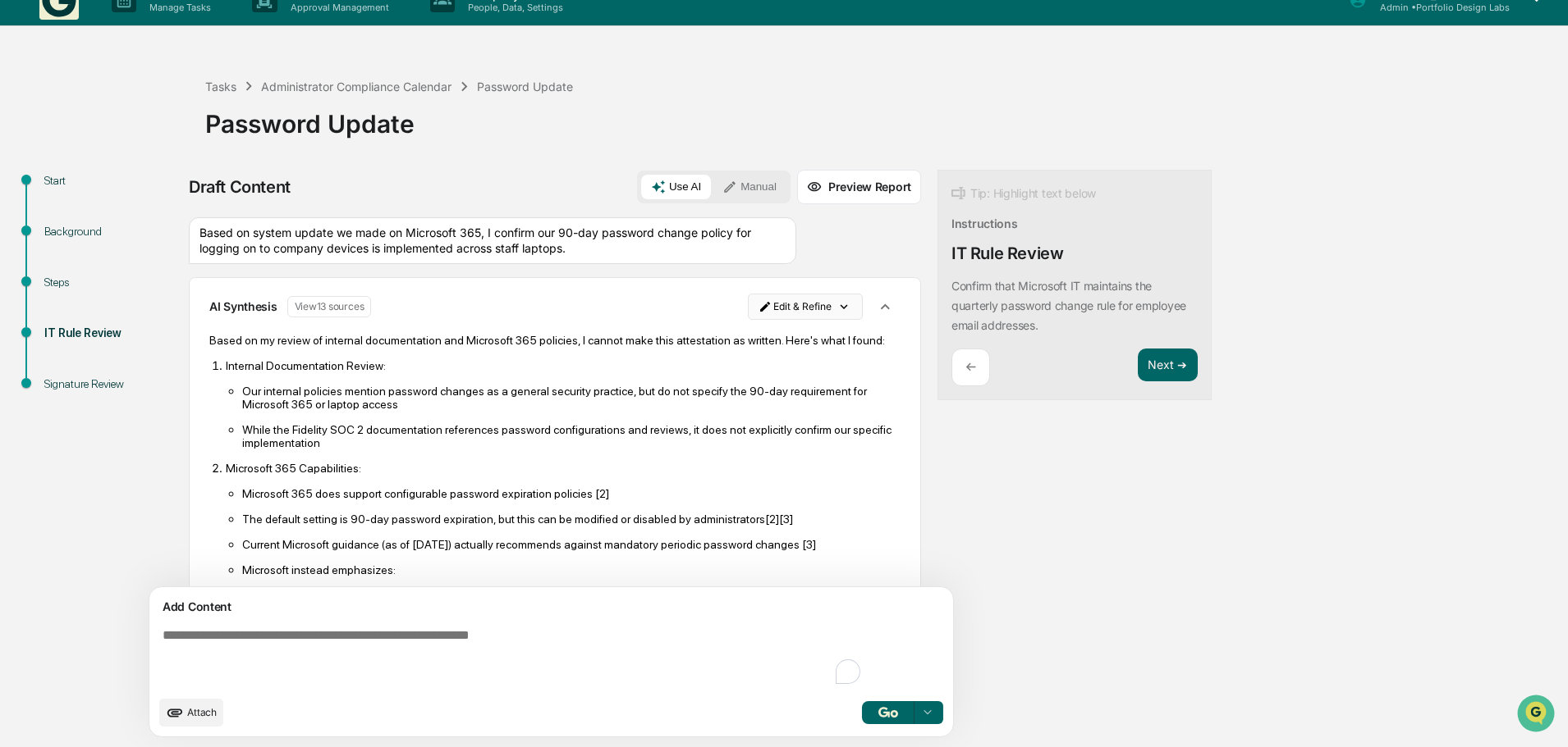
click at [758, 306] on html "Calendar Manage Tasks Reviews Approval Management Company People, Data, Setting…" at bounding box center [784, 348] width 1568 height 747
click at [728, 365] on div "Delete Result" at bounding box center [722, 367] width 120 height 26
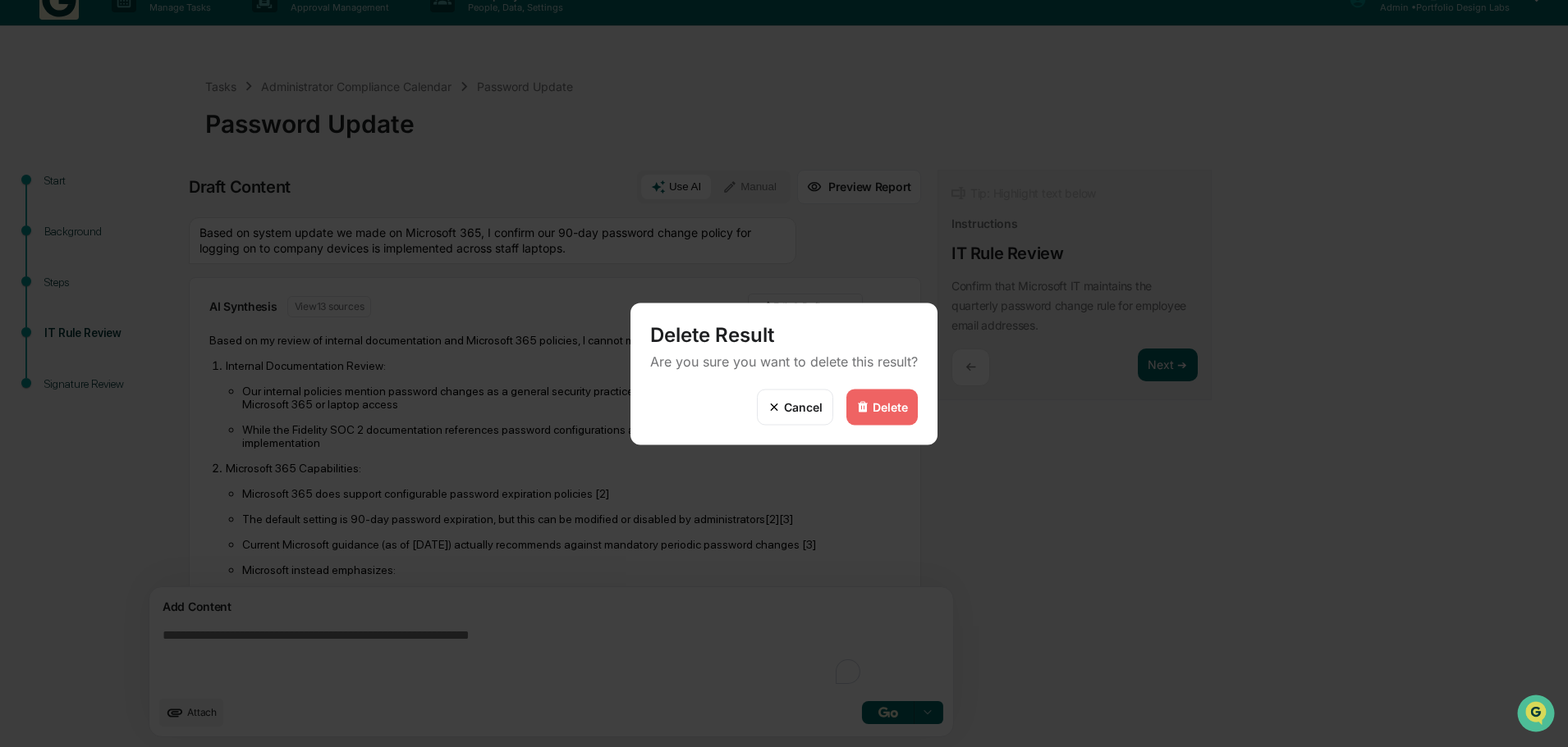
click at [801, 402] on div "Cancel" at bounding box center [803, 407] width 39 height 14
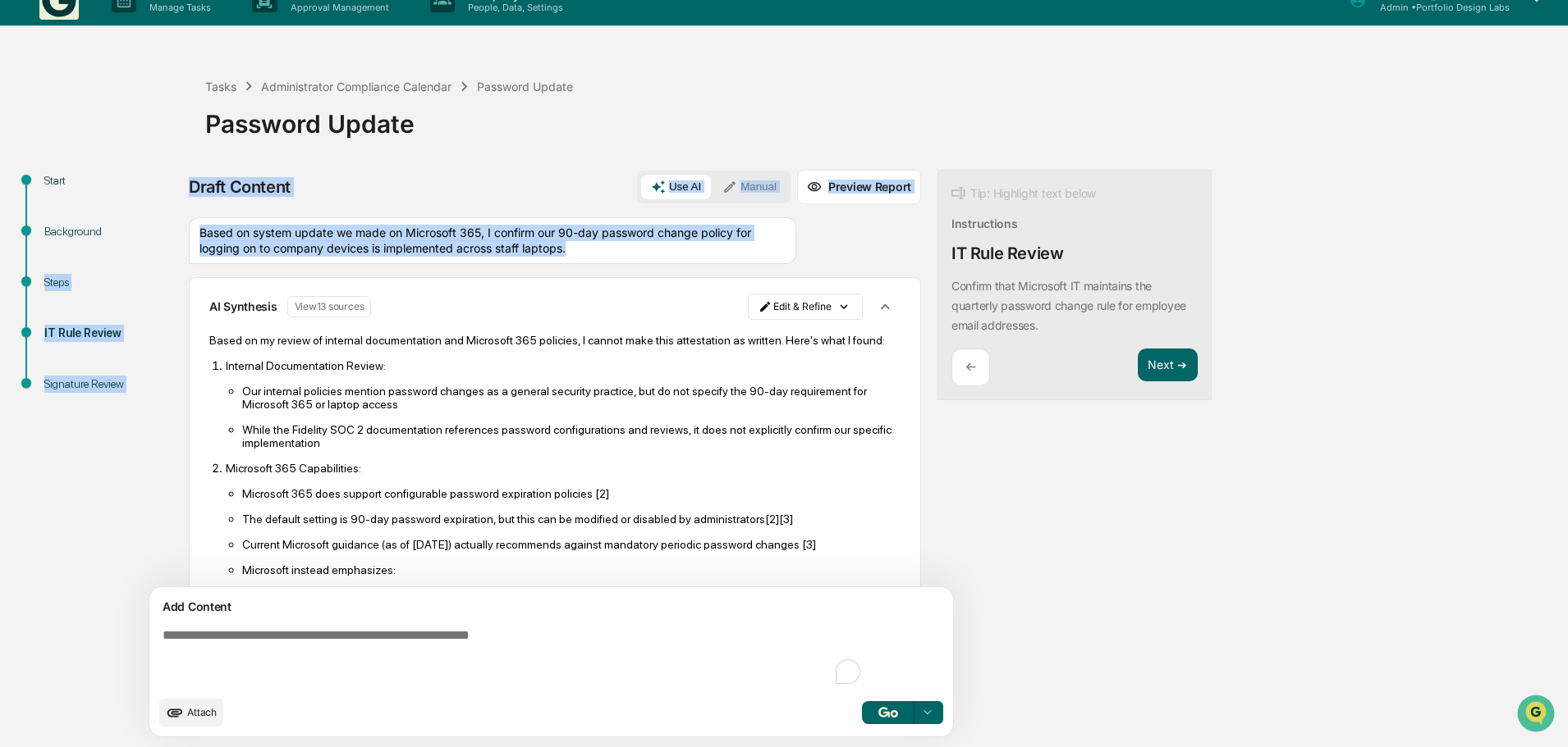
drag, startPoint x: 637, startPoint y: 245, endPoint x: 191, endPoint y: 227, distance: 446.4
click at [191, 227] on div "Start Background Steps IT Rule Review Signature Review Draft Content Use AI Man…" at bounding box center [783, 458] width 1551 height 577
drag, startPoint x: 252, startPoint y: 229, endPoint x: 654, endPoint y: 252, distance: 402.7
click at [654, 252] on div "Based on system update we made on Microsoft 365, I confirm our 90-day password …" at bounding box center [492, 240] width 607 height 47
drag, startPoint x: 634, startPoint y: 252, endPoint x: 201, endPoint y: 237, distance: 433.3
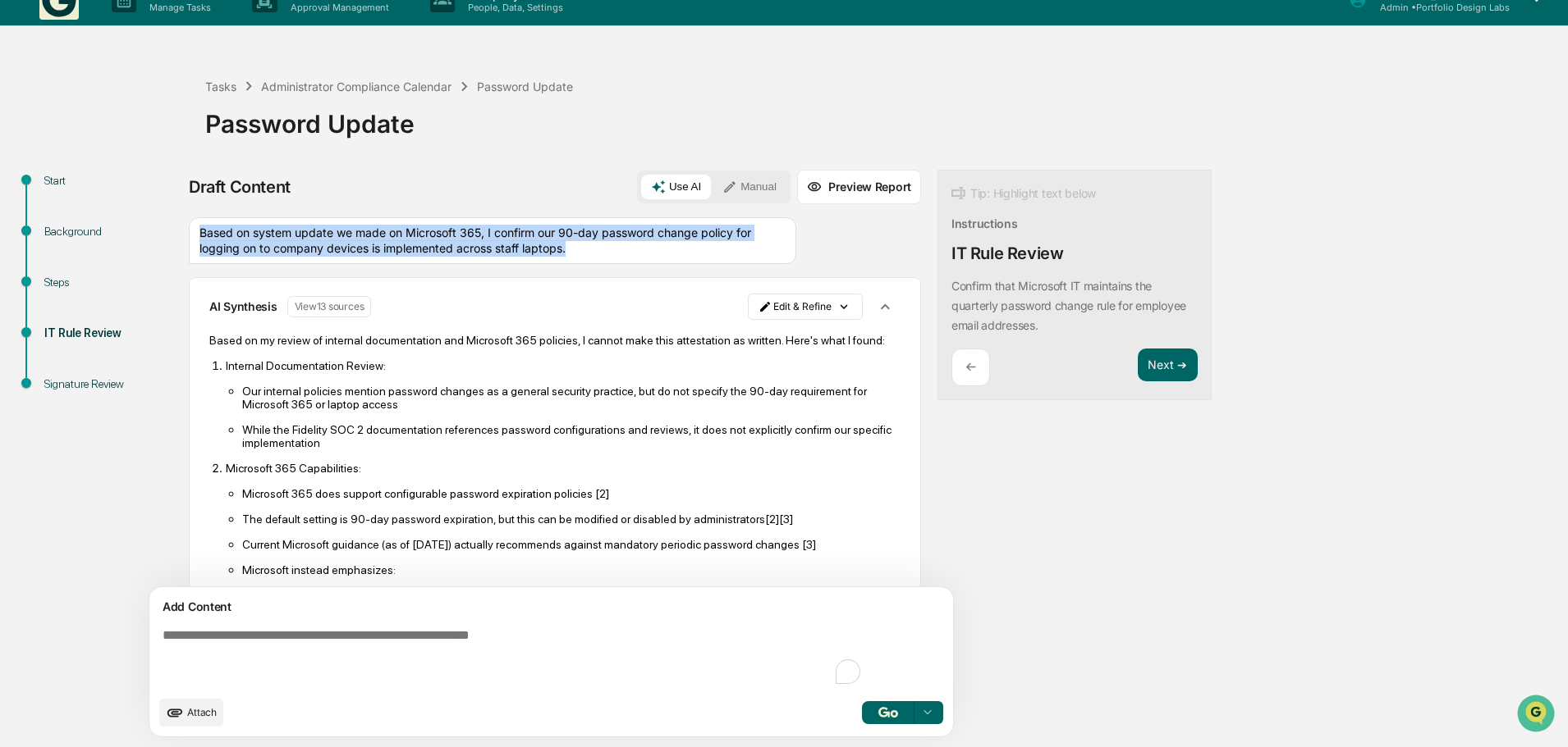
click at [201, 237] on div "Based on system update we made on Microsoft 365, I confirm our 90-day password …" at bounding box center [492, 240] width 607 height 47
copy div "Based on system update we made on Microsoft 365, I confirm our 90-day password …"
click at [761, 308] on html "Calendar Manage Tasks Reviews Approval Management Company People, Data, Setting…" at bounding box center [788, 348] width 1576 height 747
click at [741, 371] on div "Delete Result" at bounding box center [722, 367] width 120 height 26
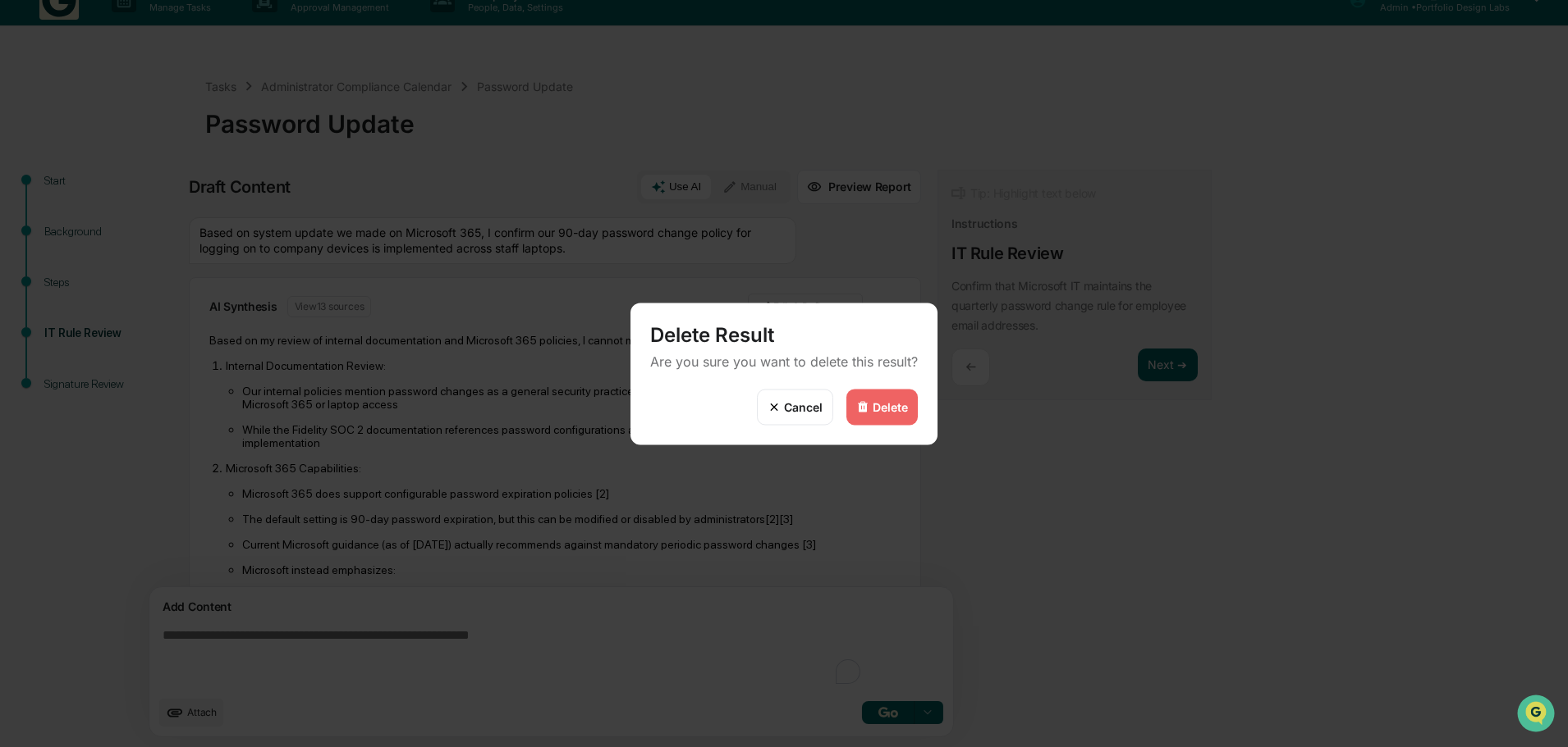
click at [884, 394] on div "Delete" at bounding box center [882, 407] width 72 height 36
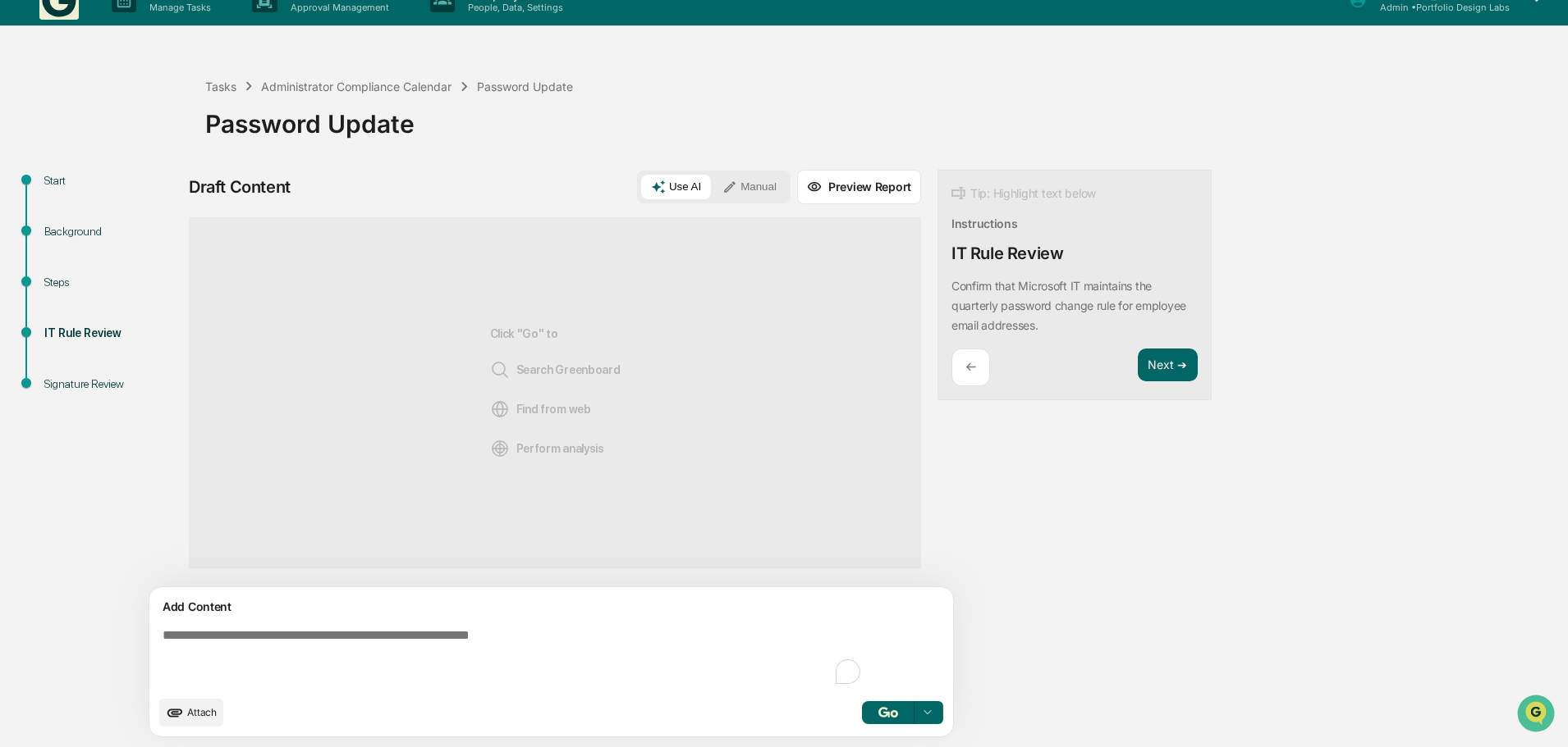
click at [712, 192] on button "Manual" at bounding box center [749, 187] width 74 height 25
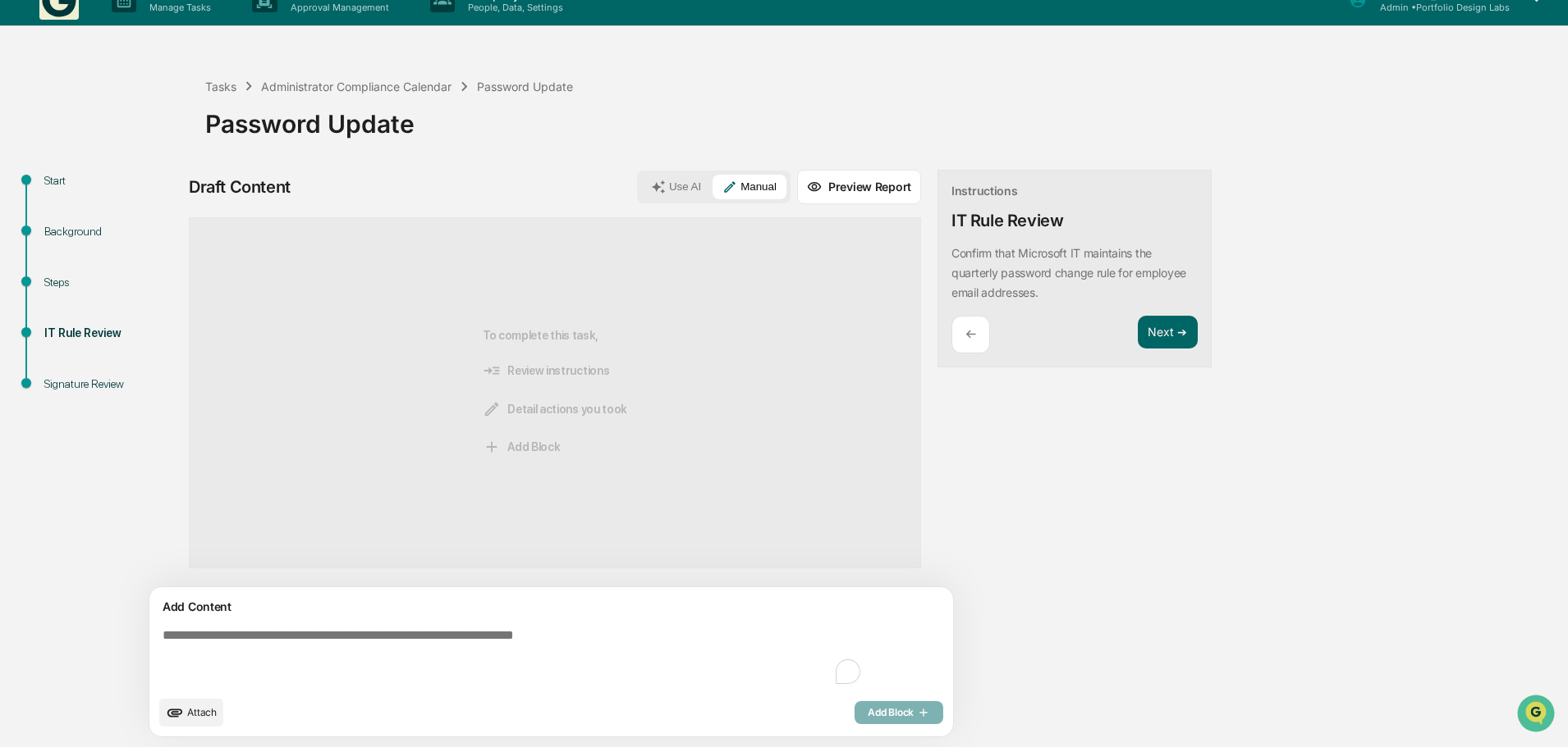
click at [516, 412] on span "Detail actions you took" at bounding box center [554, 409] width 144 height 18
click at [177, 637] on textarea "To enrich screen reader interactions, please activate Accessibility in Grammarl…" at bounding box center [513, 658] width 714 height 73
paste textarea "**********"
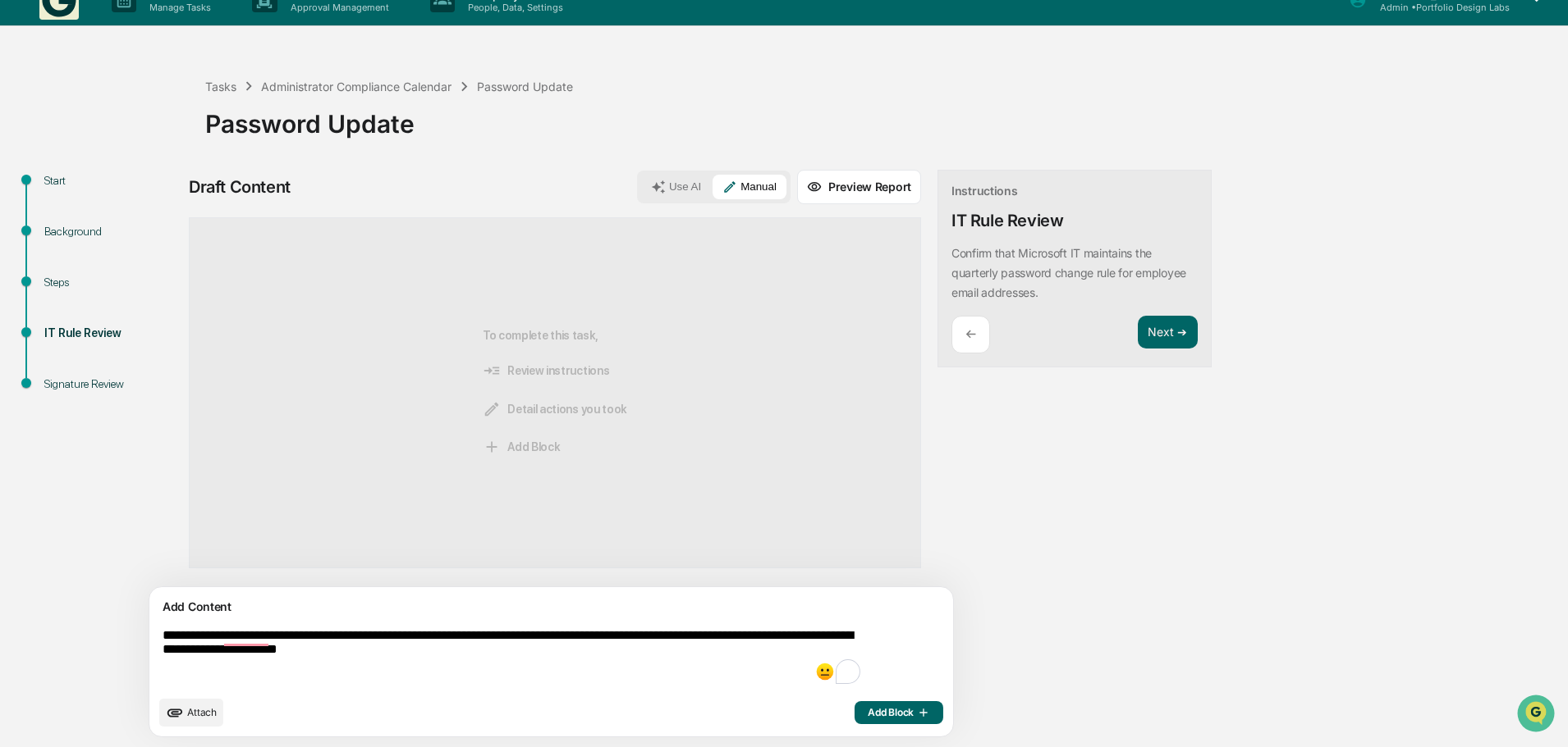
type textarea "**********"
click at [867, 712] on span "Add Block" at bounding box center [898, 712] width 63 height 13
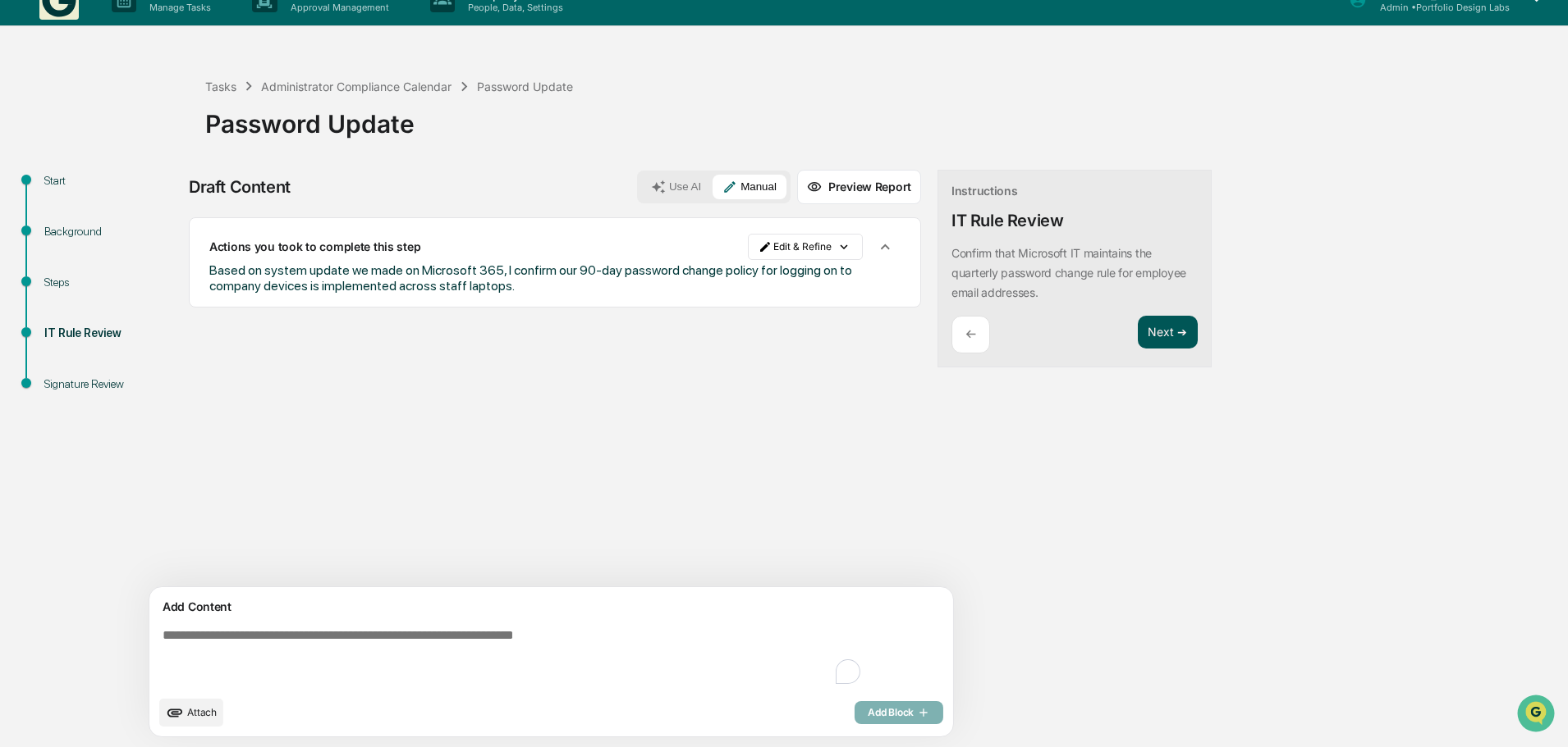
click at [1138, 336] on button "Next ➔" at bounding box center [1168, 333] width 60 height 34
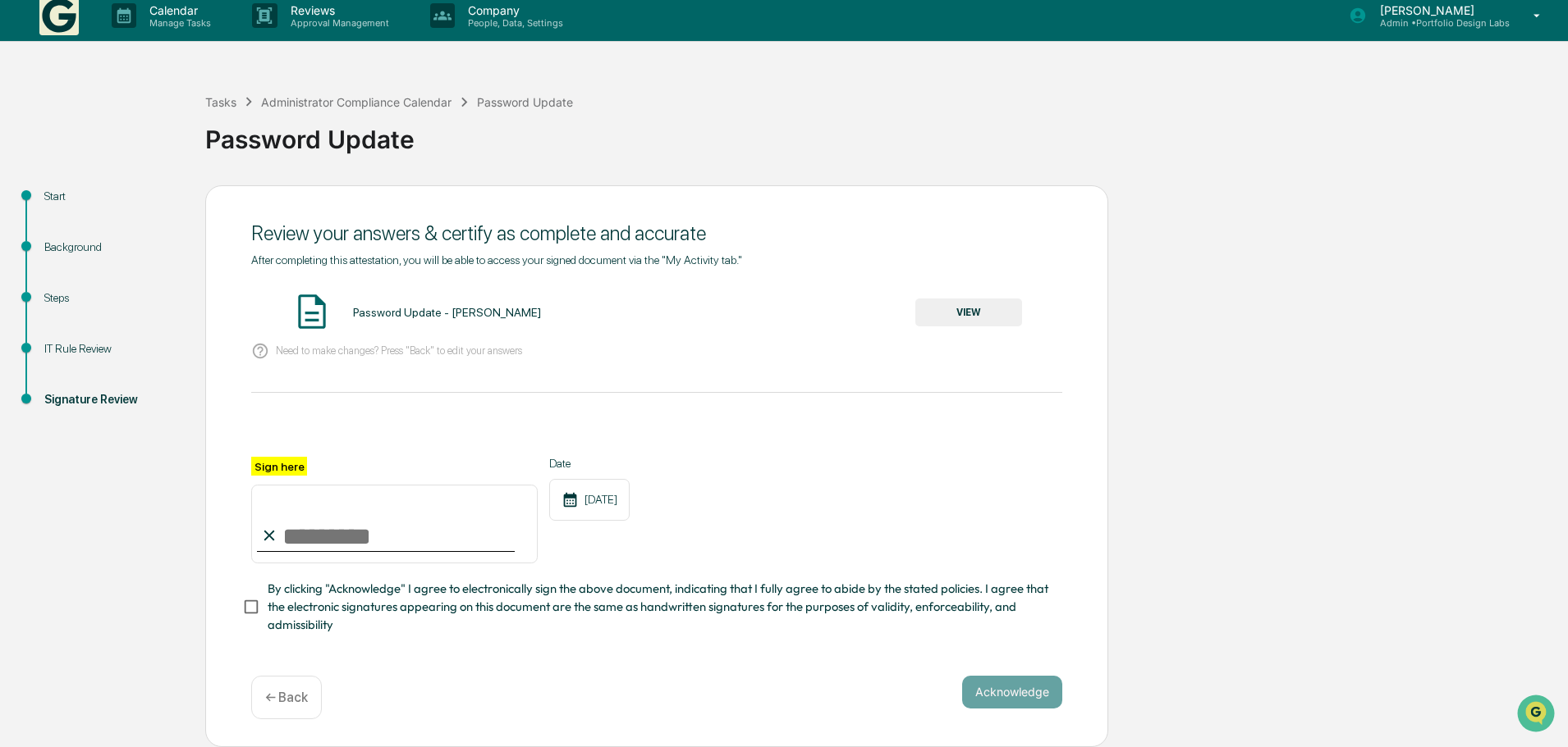
click at [305, 530] on input "Sign here" at bounding box center [394, 523] width 286 height 78
type input "**********"
click at [998, 694] on button "Acknowledge" at bounding box center [1012, 692] width 100 height 33
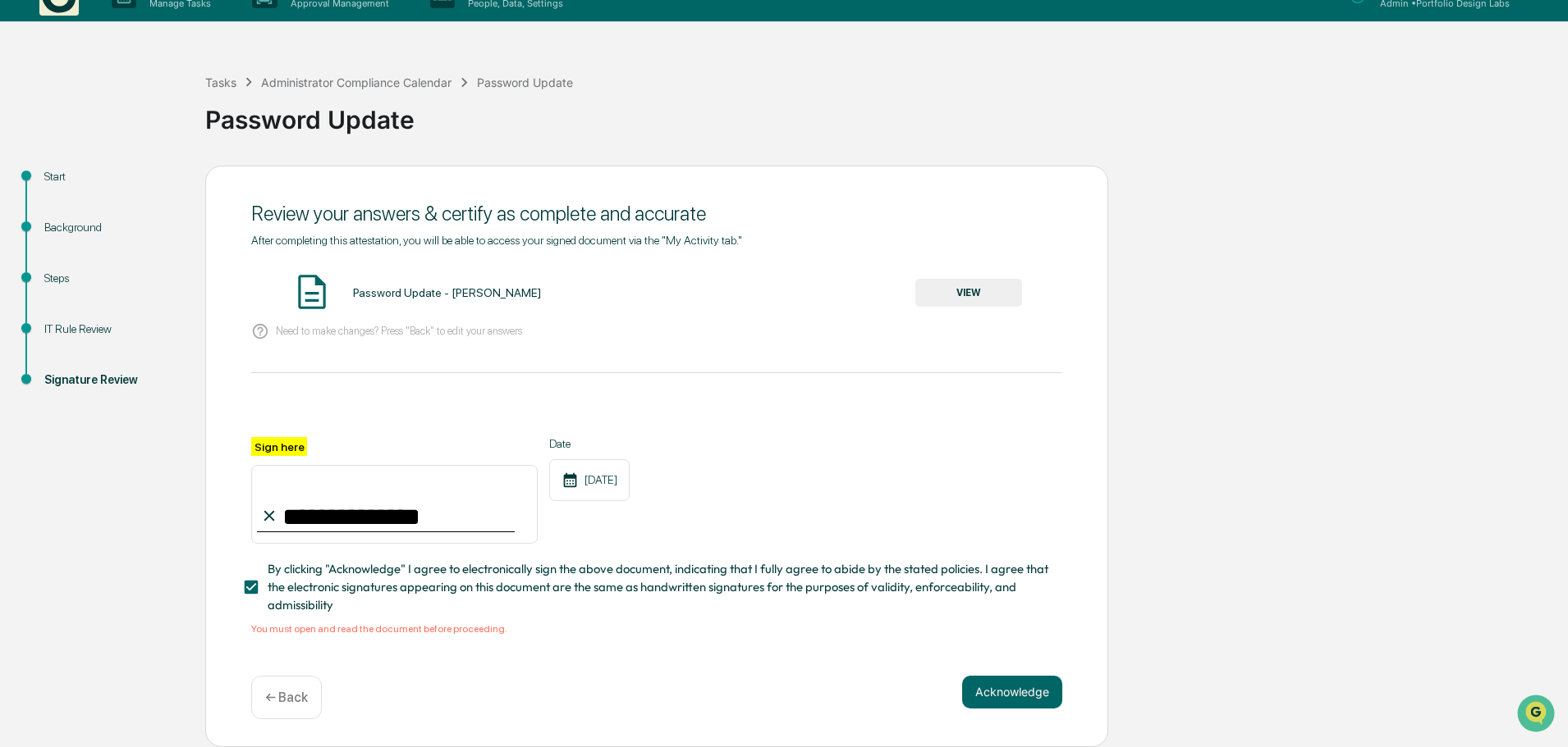
scroll to position [35, 0]
click at [969, 288] on button "VIEW" at bounding box center [968, 293] width 106 height 28
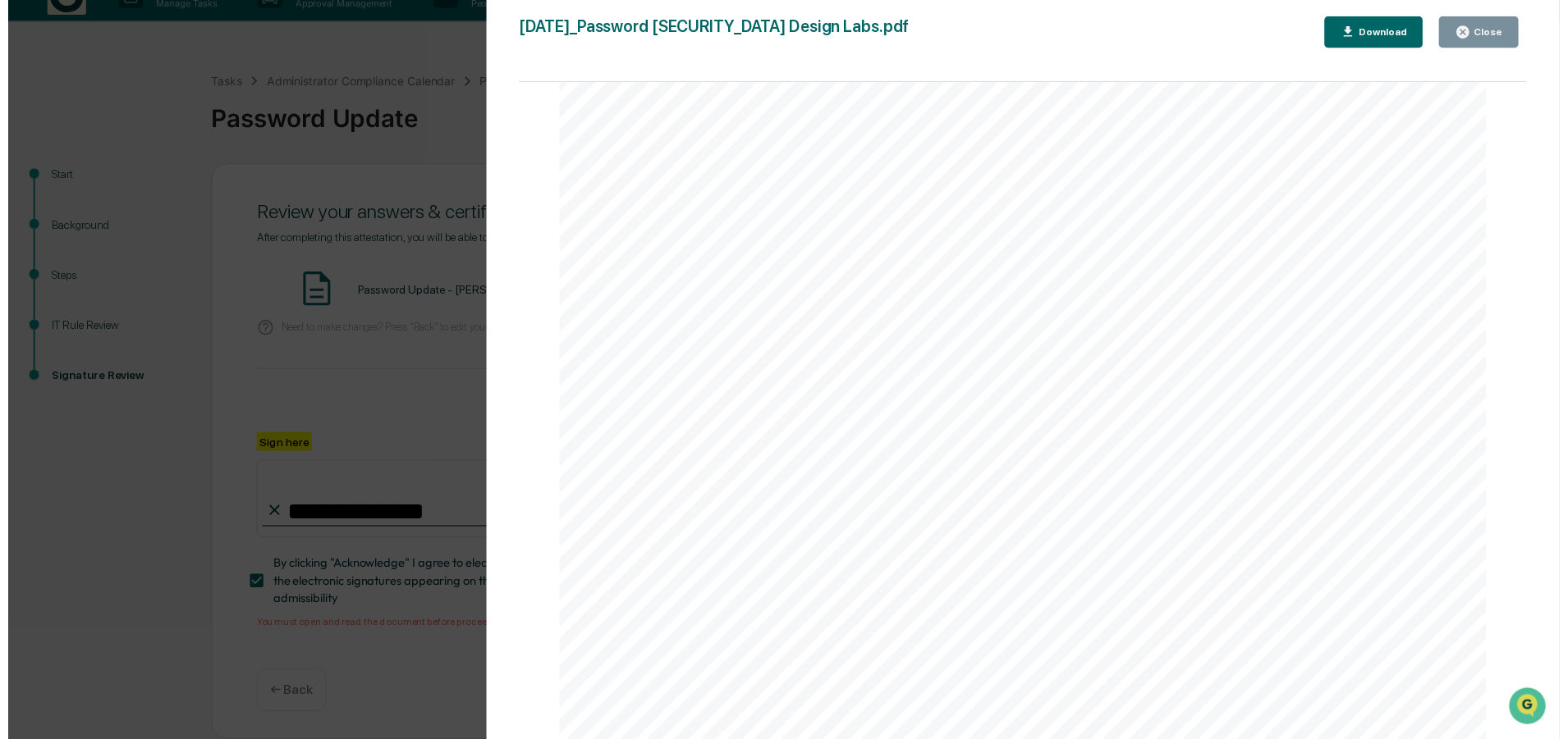
scroll to position [328, 0]
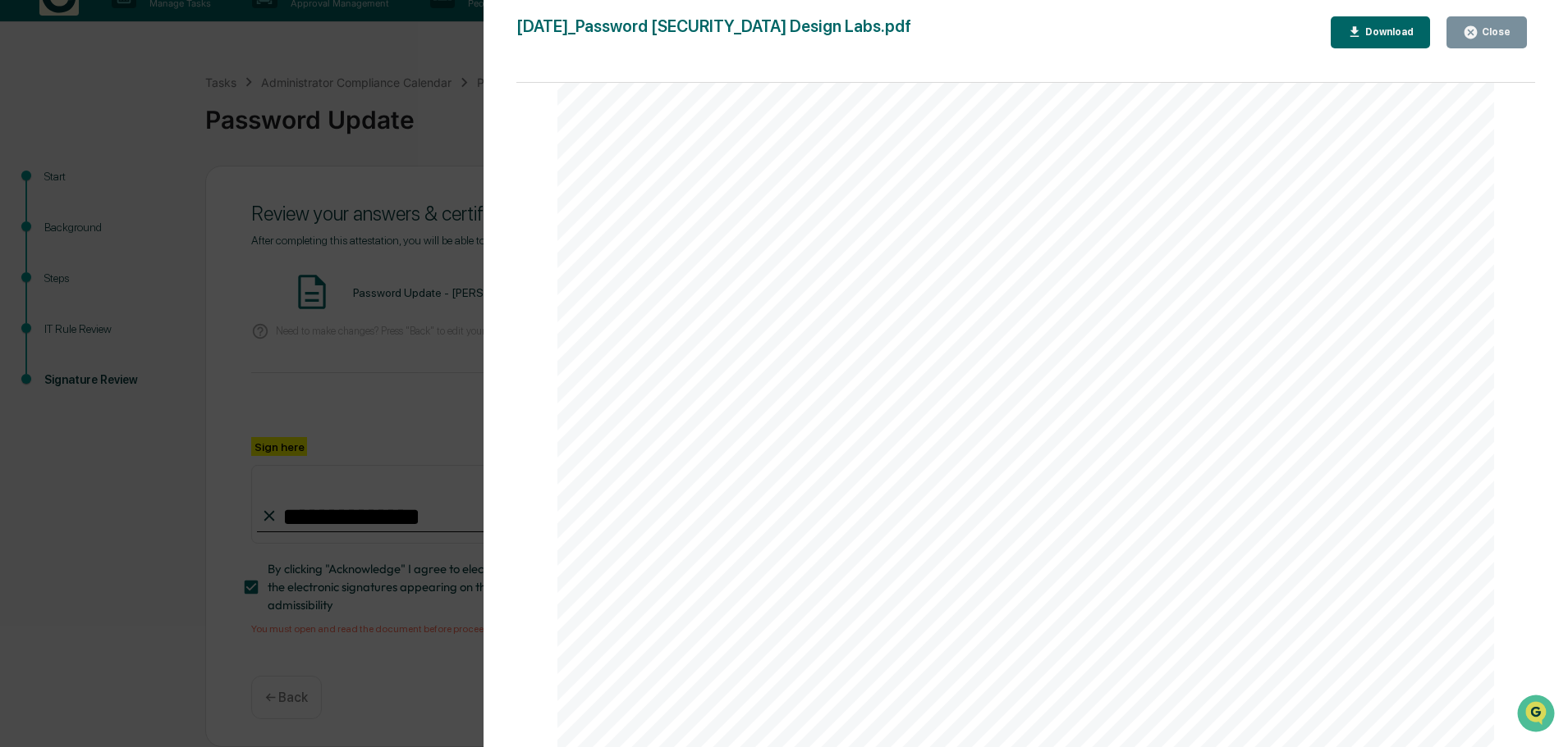
click at [1497, 29] on div "Close" at bounding box center [1494, 32] width 32 height 12
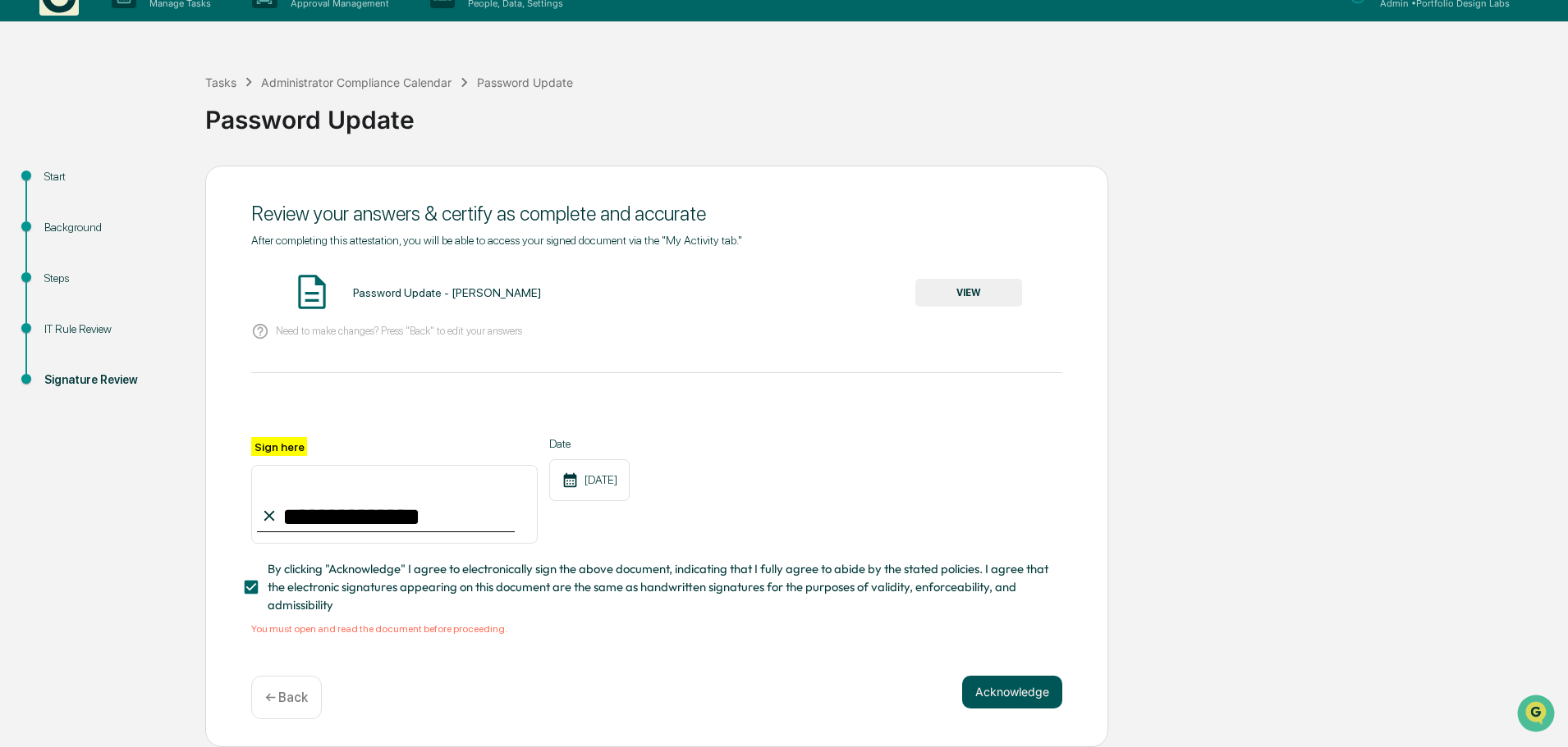
click at [993, 692] on button "Acknowledge" at bounding box center [1012, 692] width 100 height 33
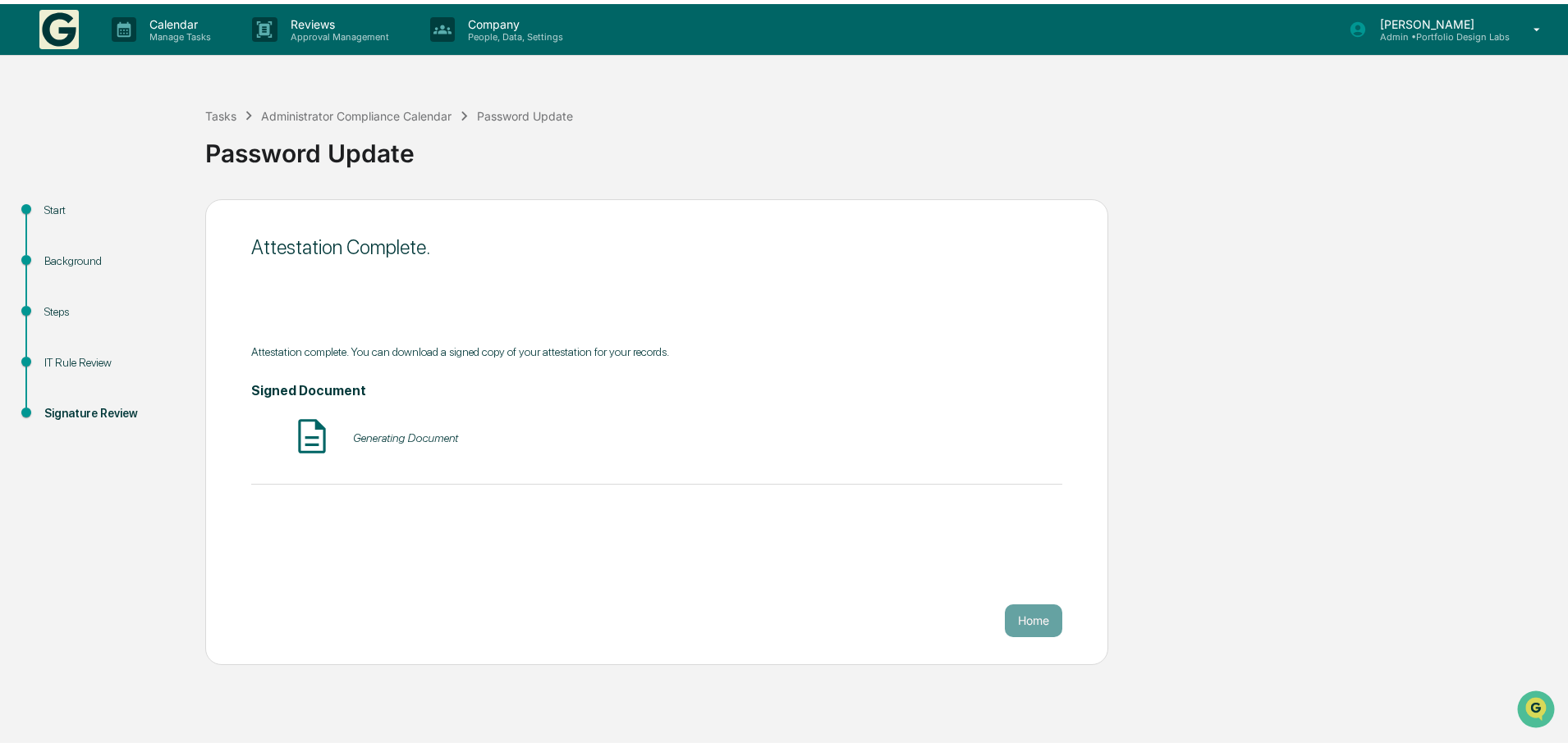
scroll to position [0, 0]
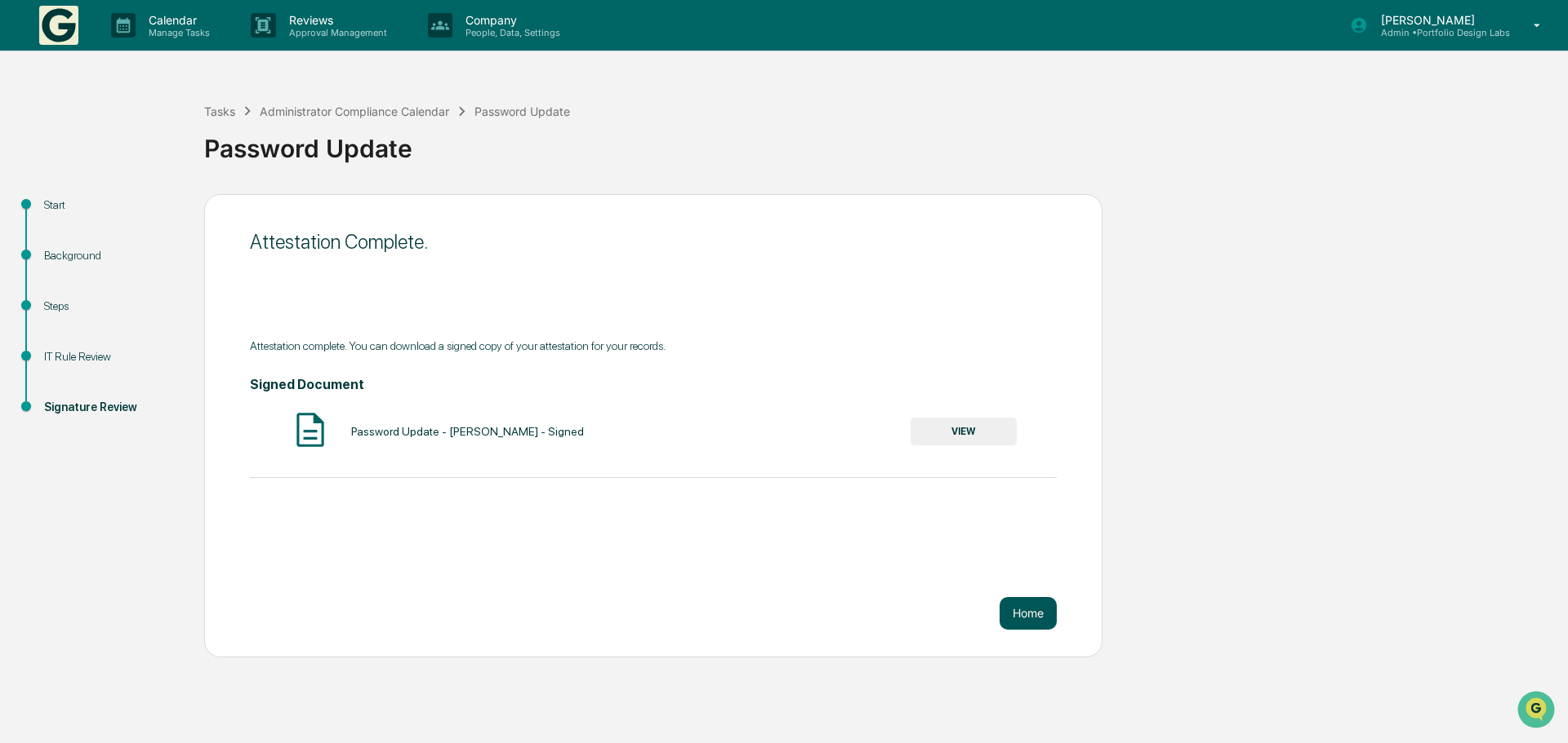
click at [1028, 617] on button "Home" at bounding box center [1028, 614] width 57 height 33
